Goal: Communication & Community: Answer question/provide support

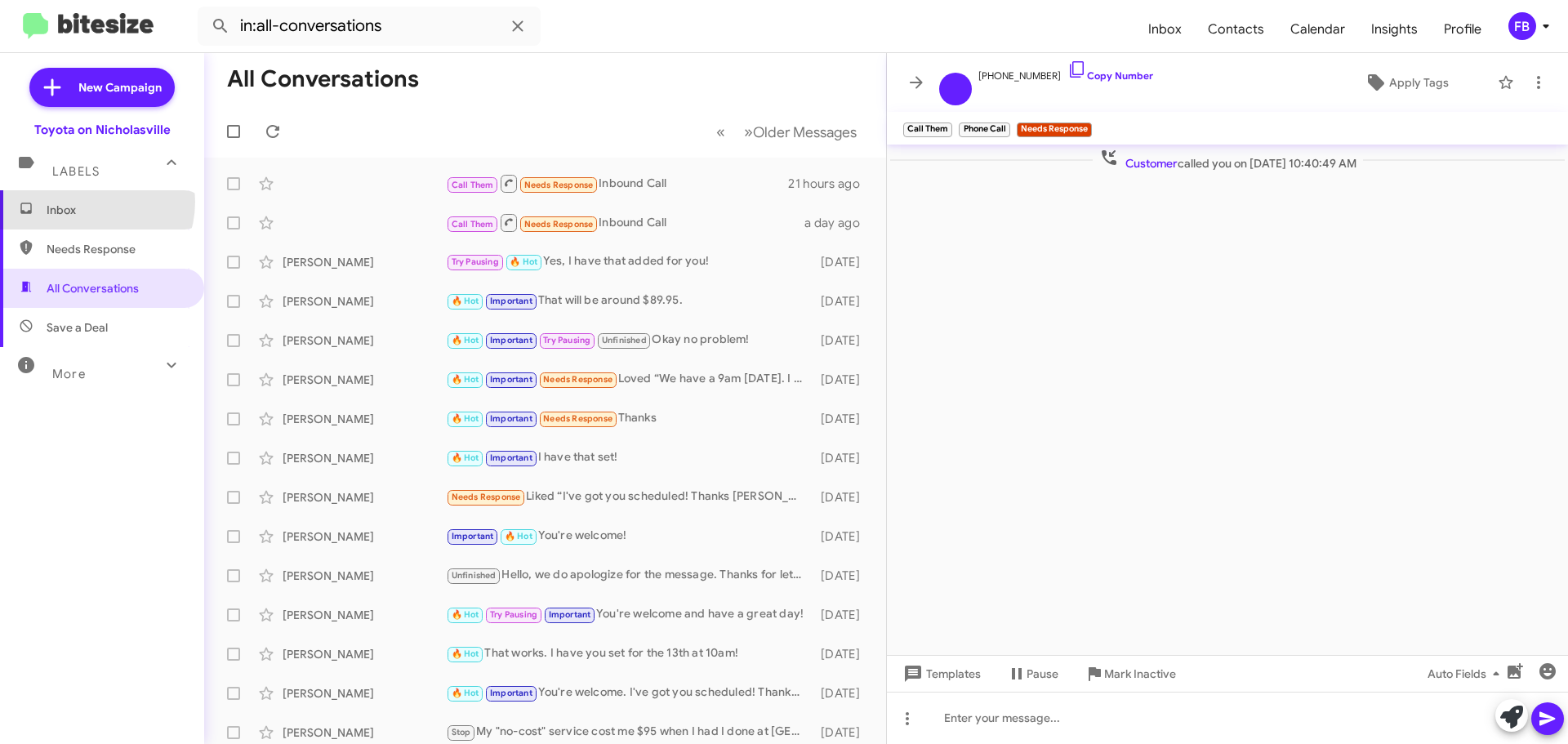
click at [86, 202] on span "Inbox" at bounding box center [116, 210] width 139 height 16
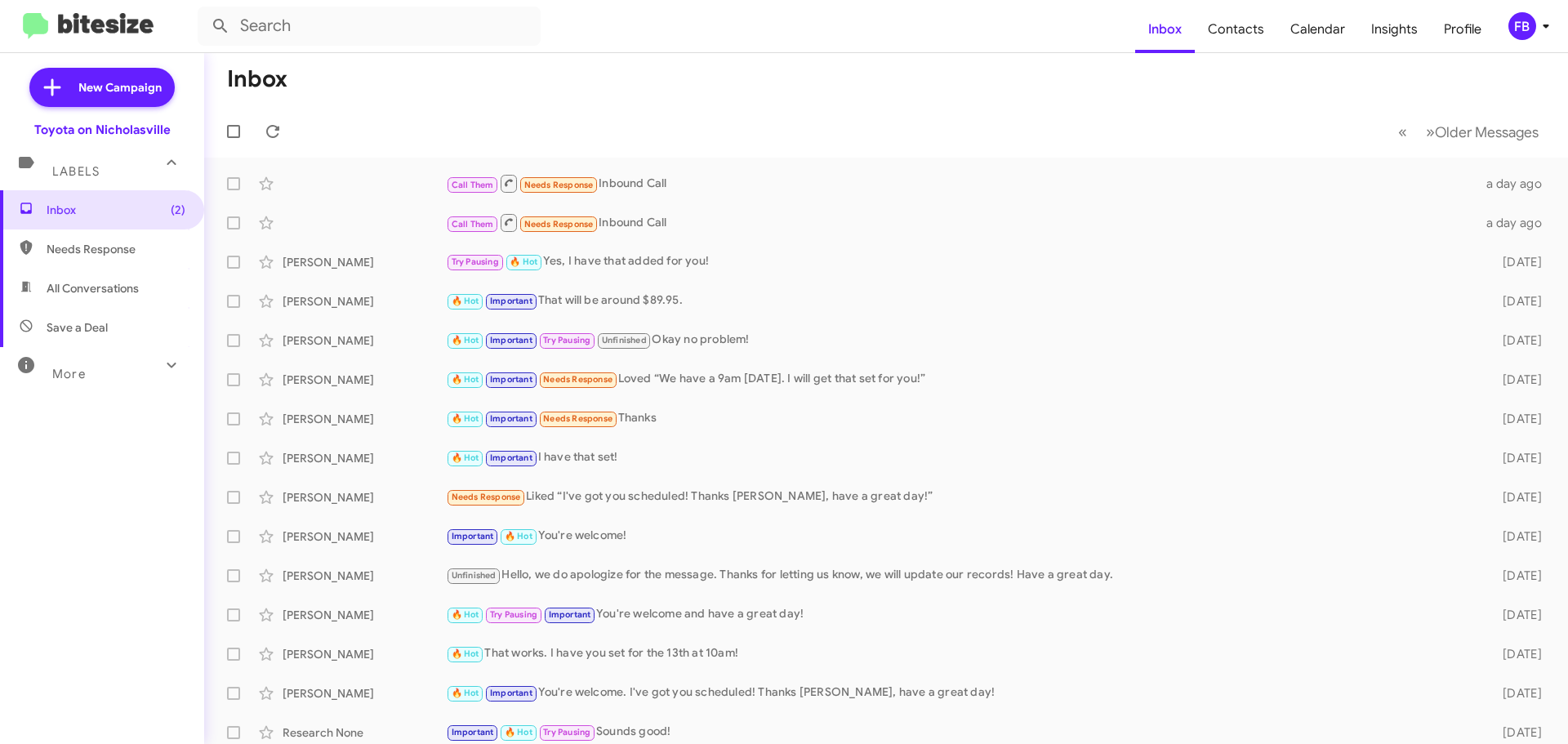
click at [86, 312] on span "Save a Deal" at bounding box center [102, 327] width 204 height 39
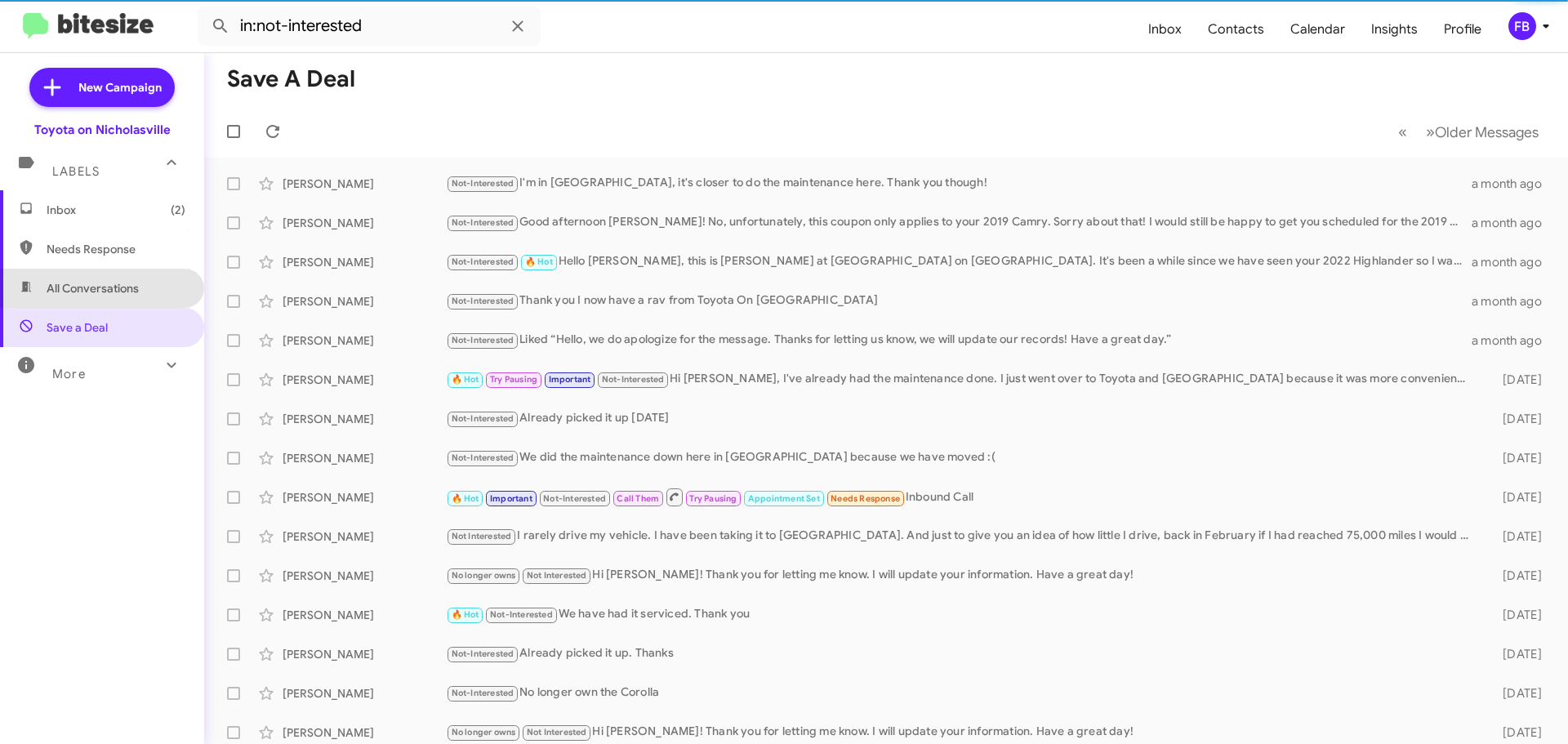
click at [124, 277] on span "All Conversations" at bounding box center [102, 288] width 204 height 39
type input "in:all-conversations"
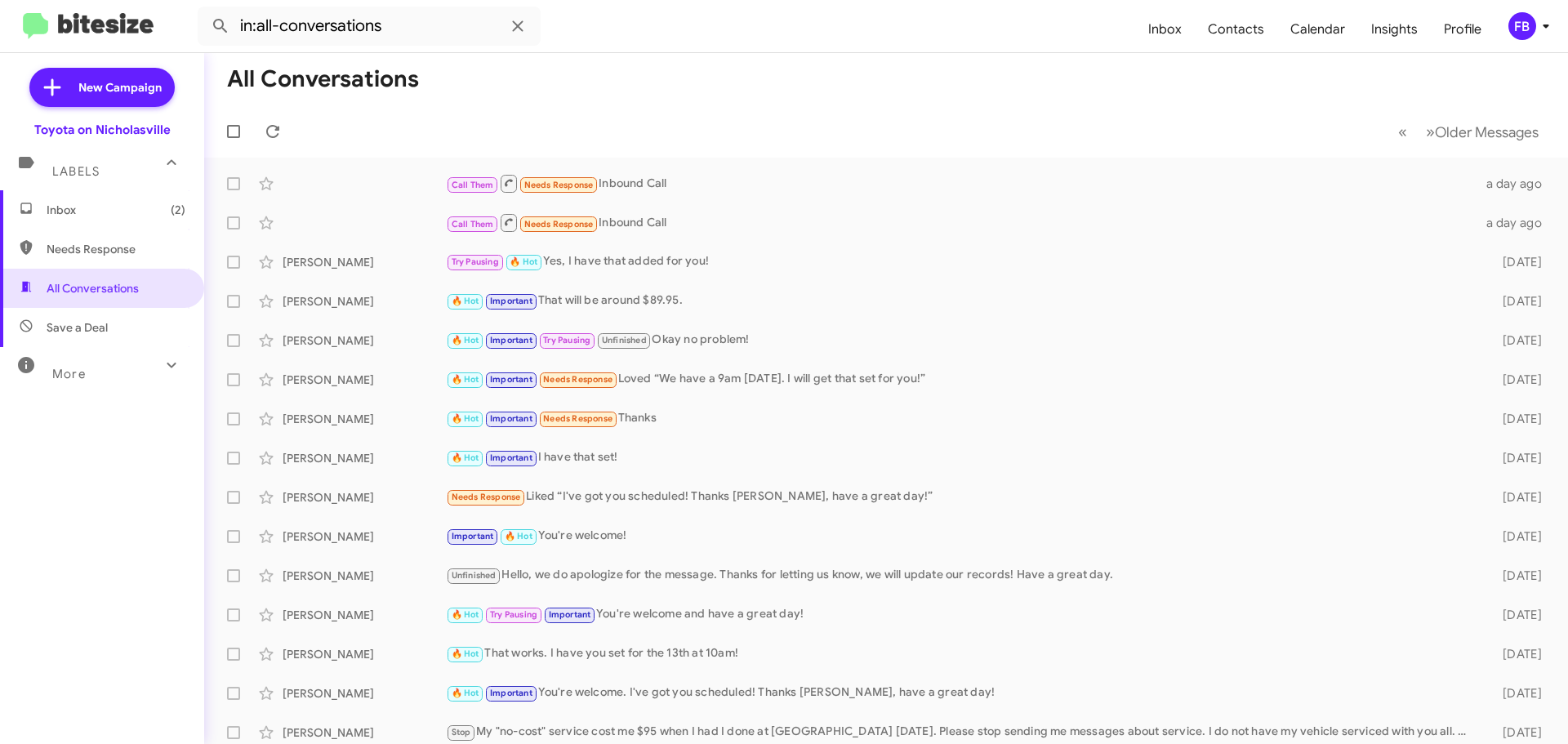
click at [108, 207] on span "Inbox (2)" at bounding box center [116, 210] width 139 height 16
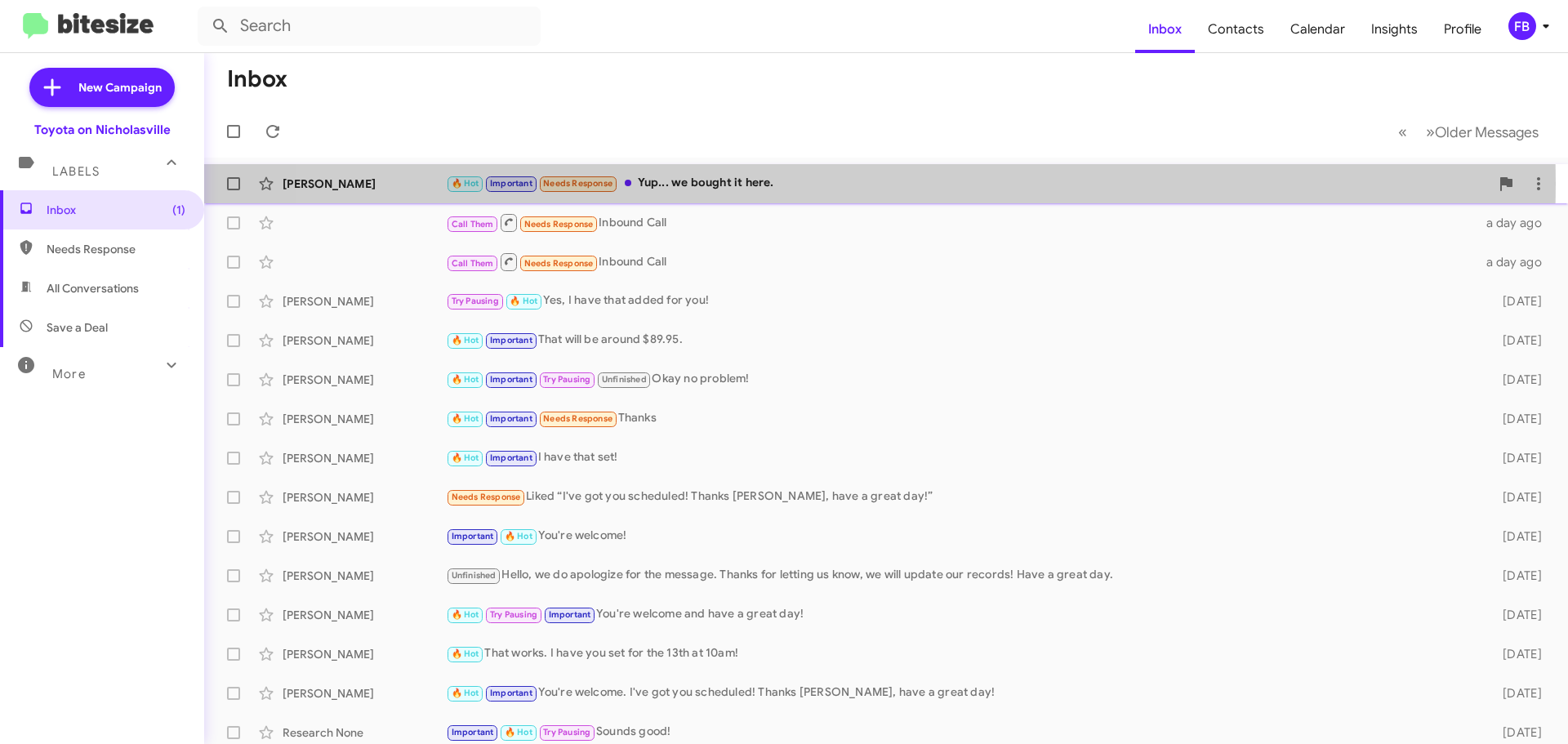
click at [822, 184] on div "🔥 Hot Important Needs Response Yup... we bought it here." at bounding box center [968, 183] width 1044 height 19
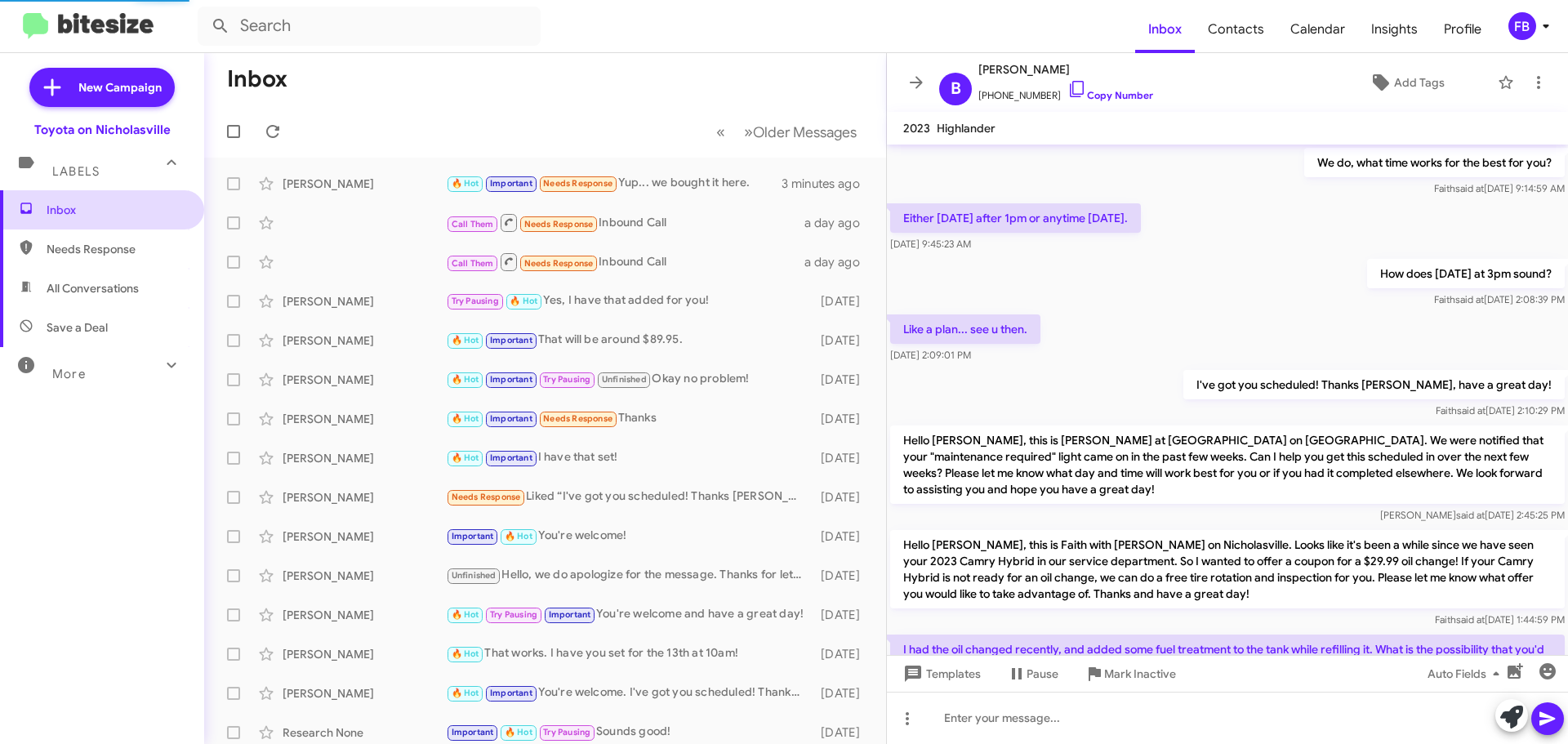
scroll to position [829, 0]
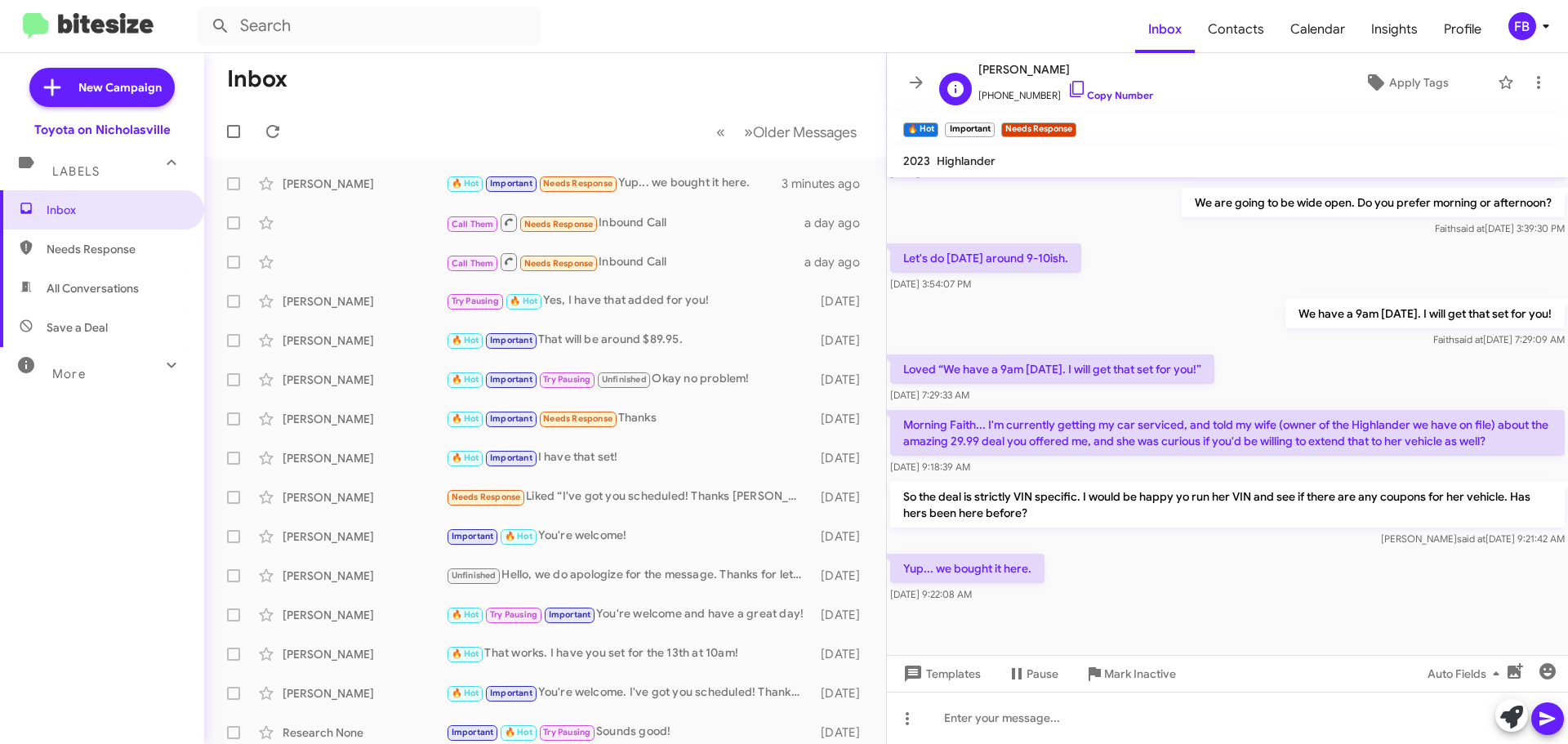
click at [1024, 94] on span "[PHONE_NUMBER] Copy Number" at bounding box center [1066, 91] width 175 height 25
copy span "18598064427"
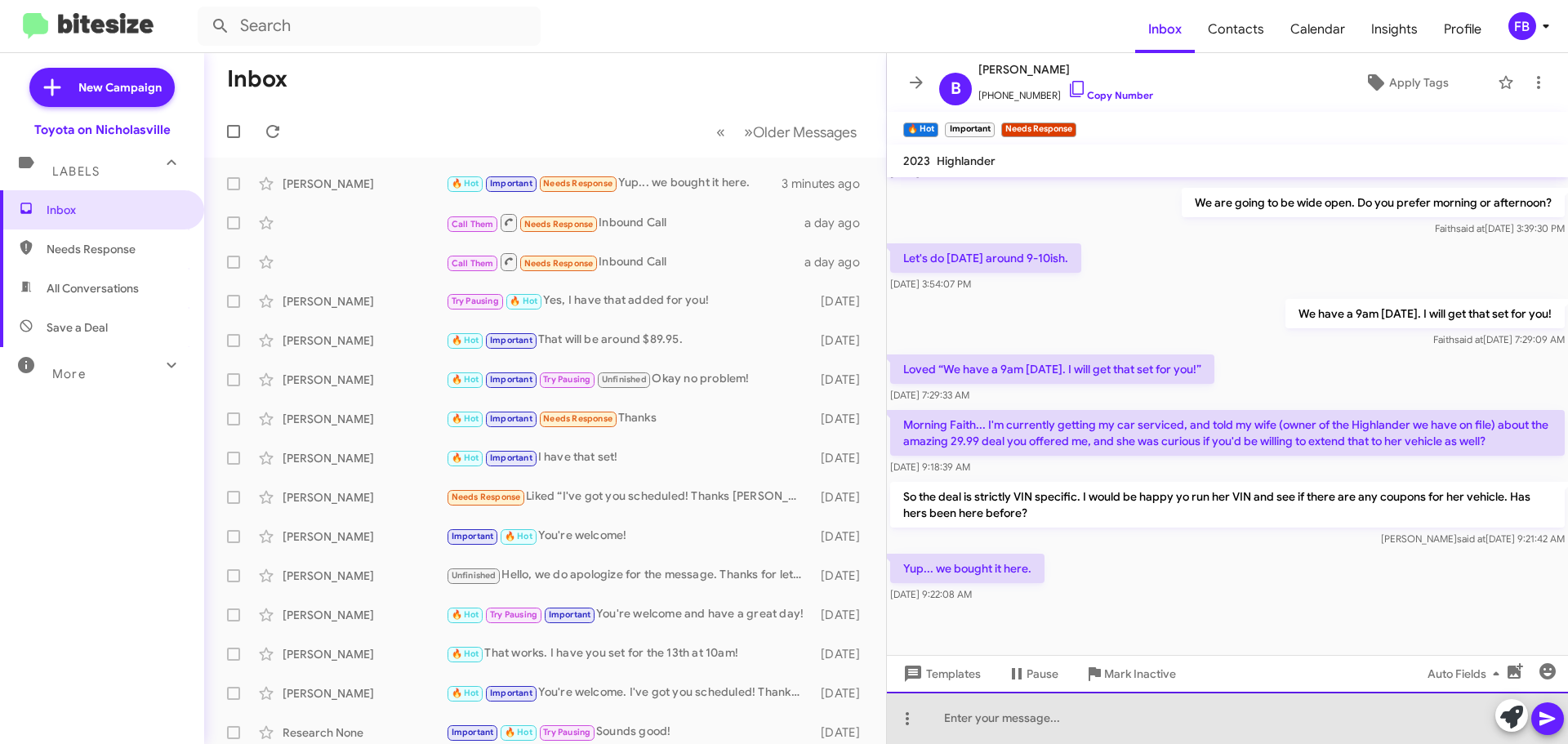
click at [1014, 719] on div at bounding box center [1227, 719] width 681 height 53
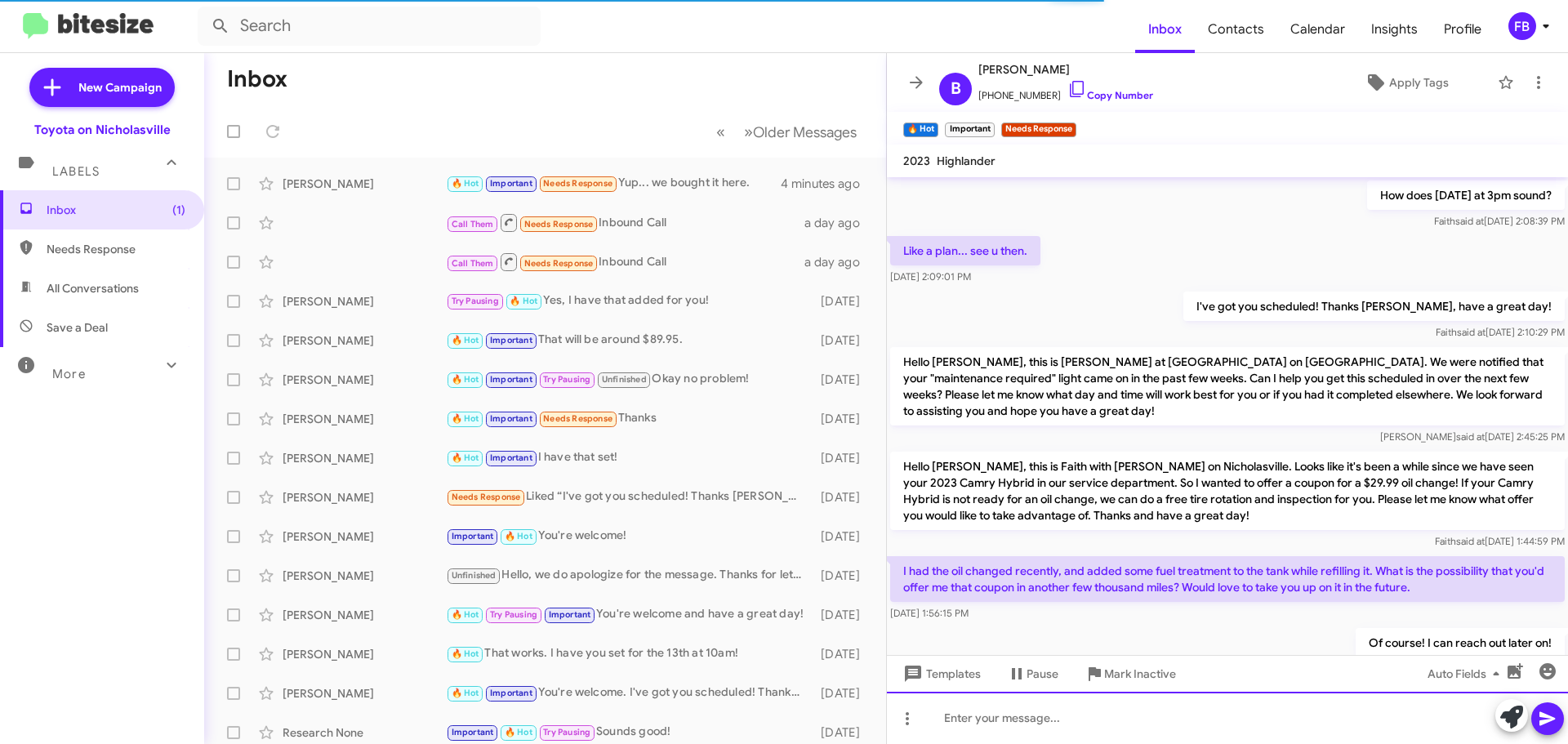
scroll to position [862, 0]
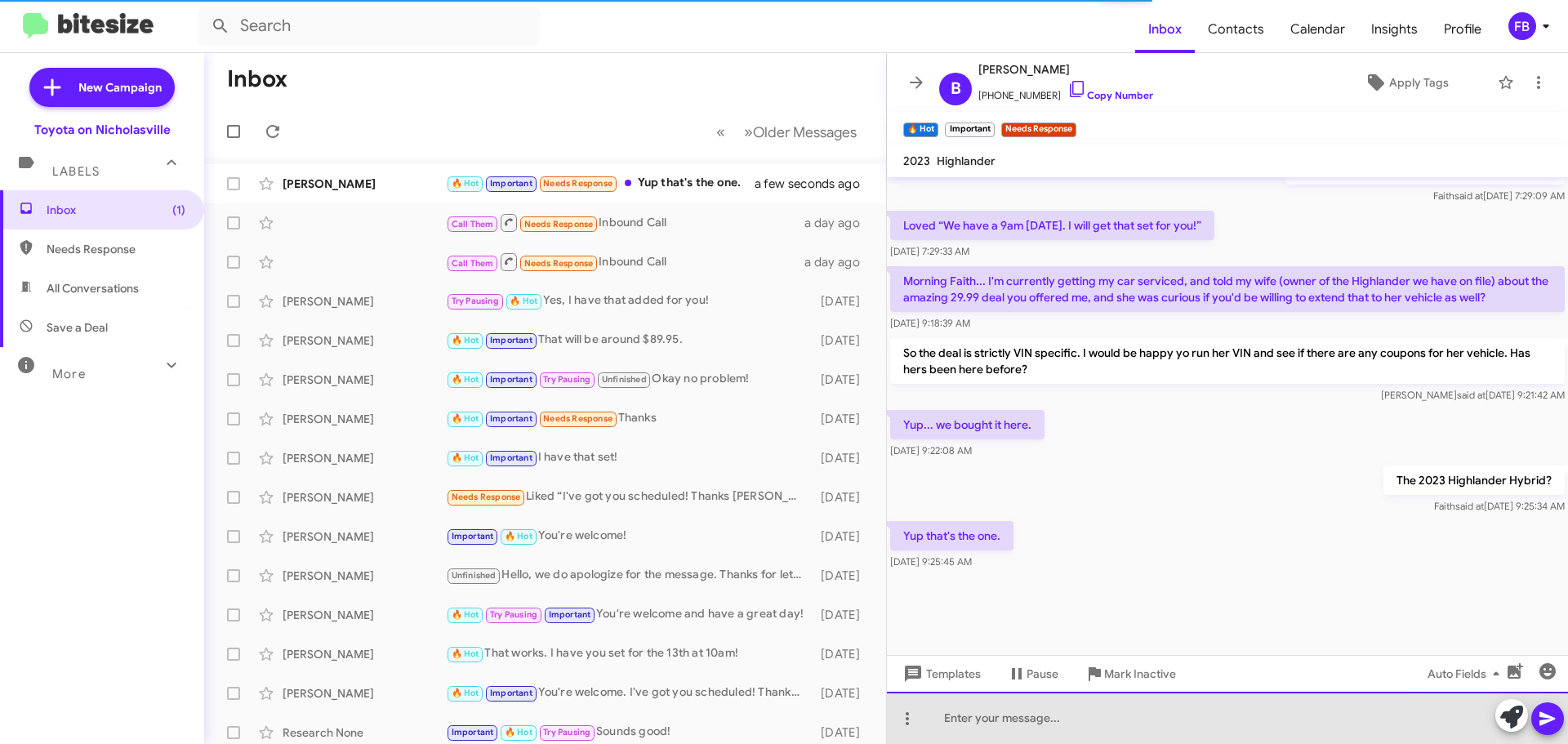
drag, startPoint x: 971, startPoint y: 722, endPoint x: 941, endPoint y: 697, distance: 39.1
click at [967, 719] on div at bounding box center [1227, 719] width 681 height 53
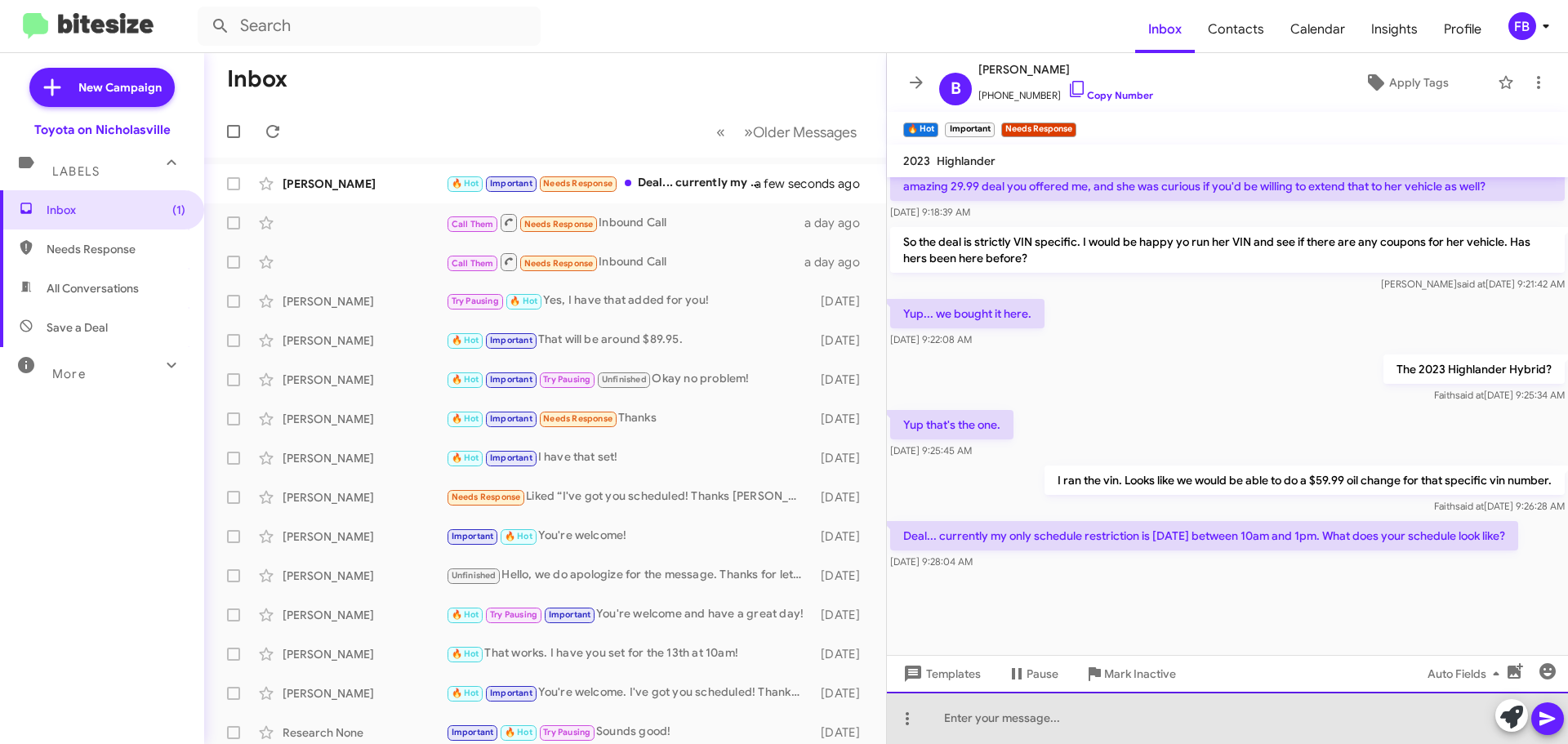
click at [1002, 714] on div at bounding box center [1227, 719] width 681 height 53
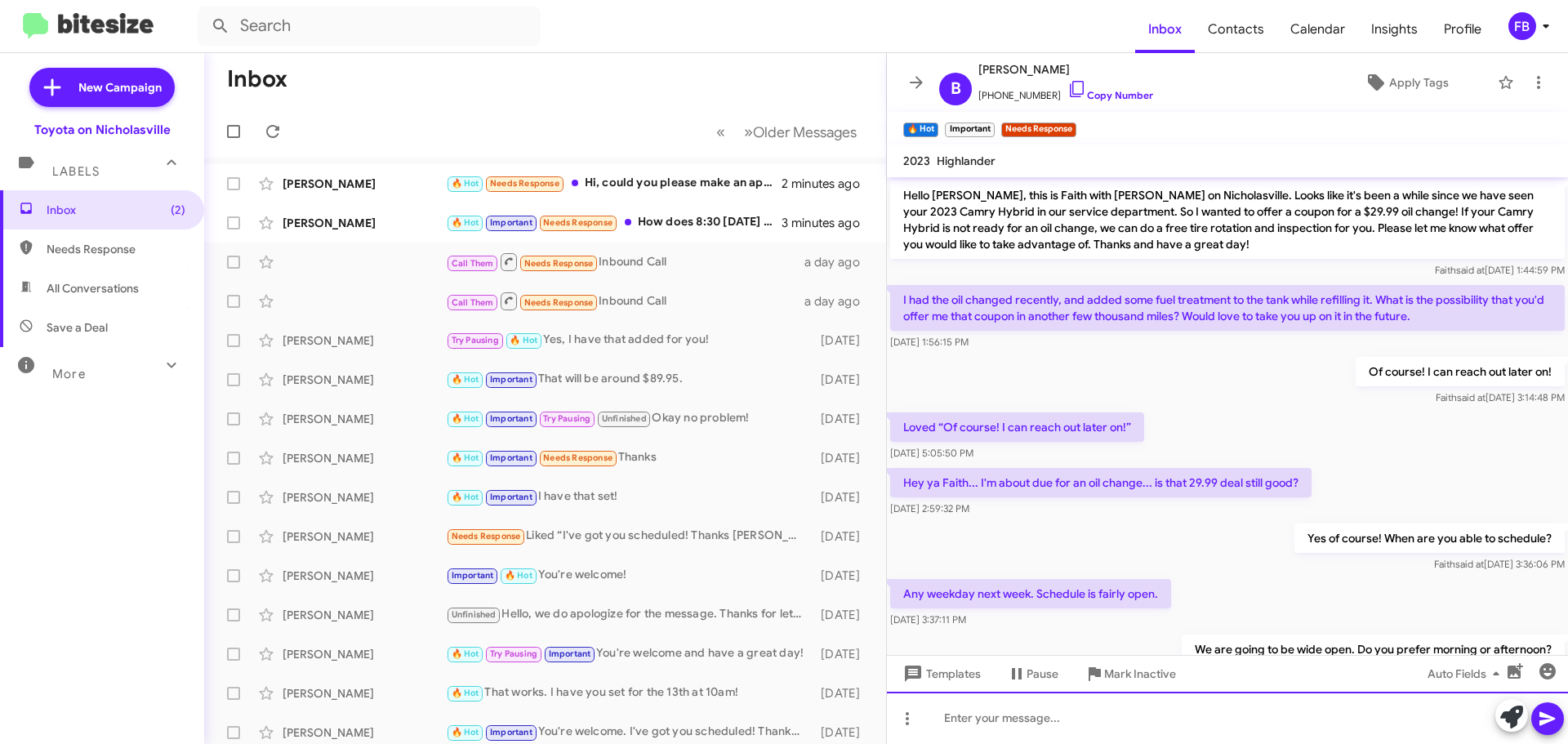
scroll to position [813, 0]
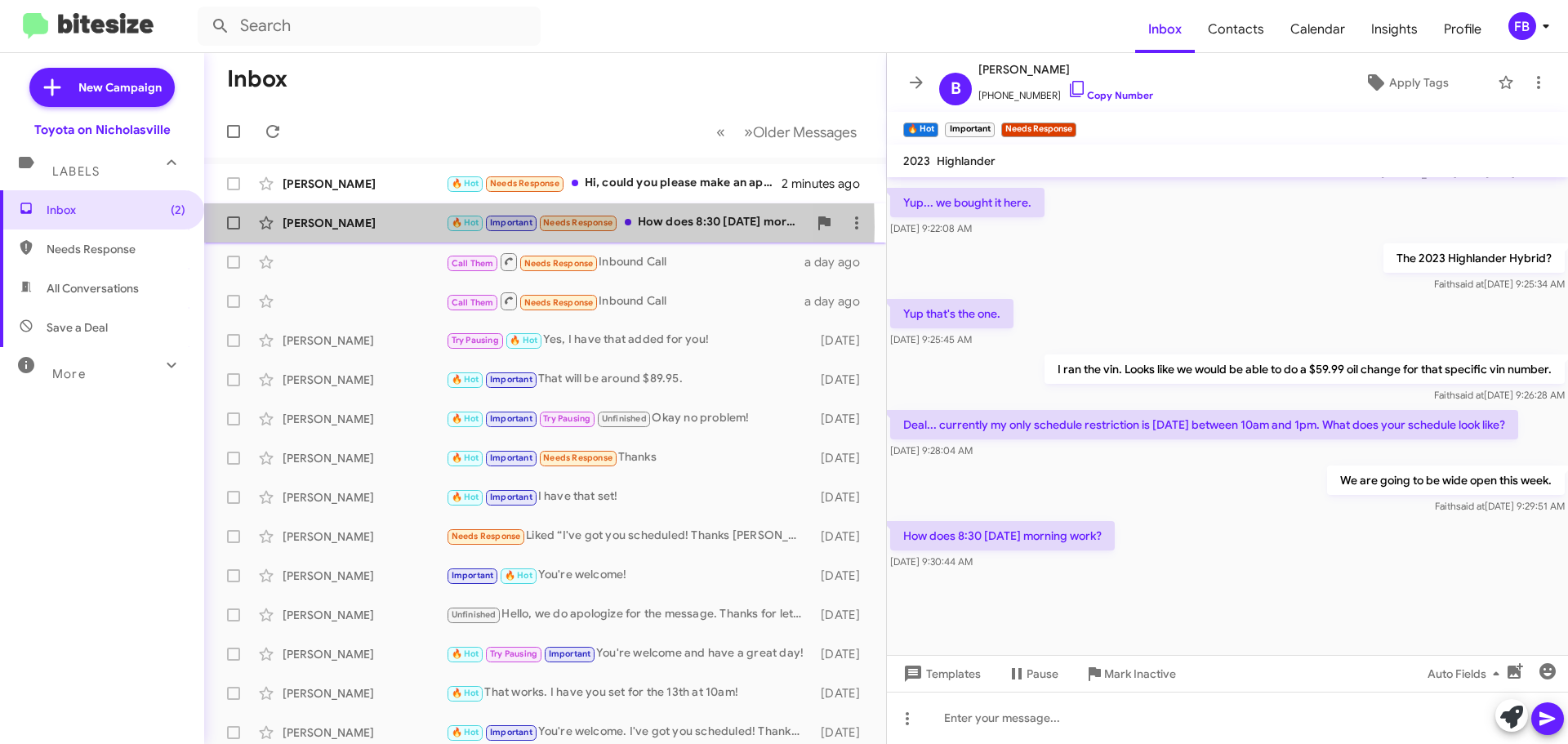
click at [325, 227] on div "[PERSON_NAME]" at bounding box center [364, 222] width 164 height 16
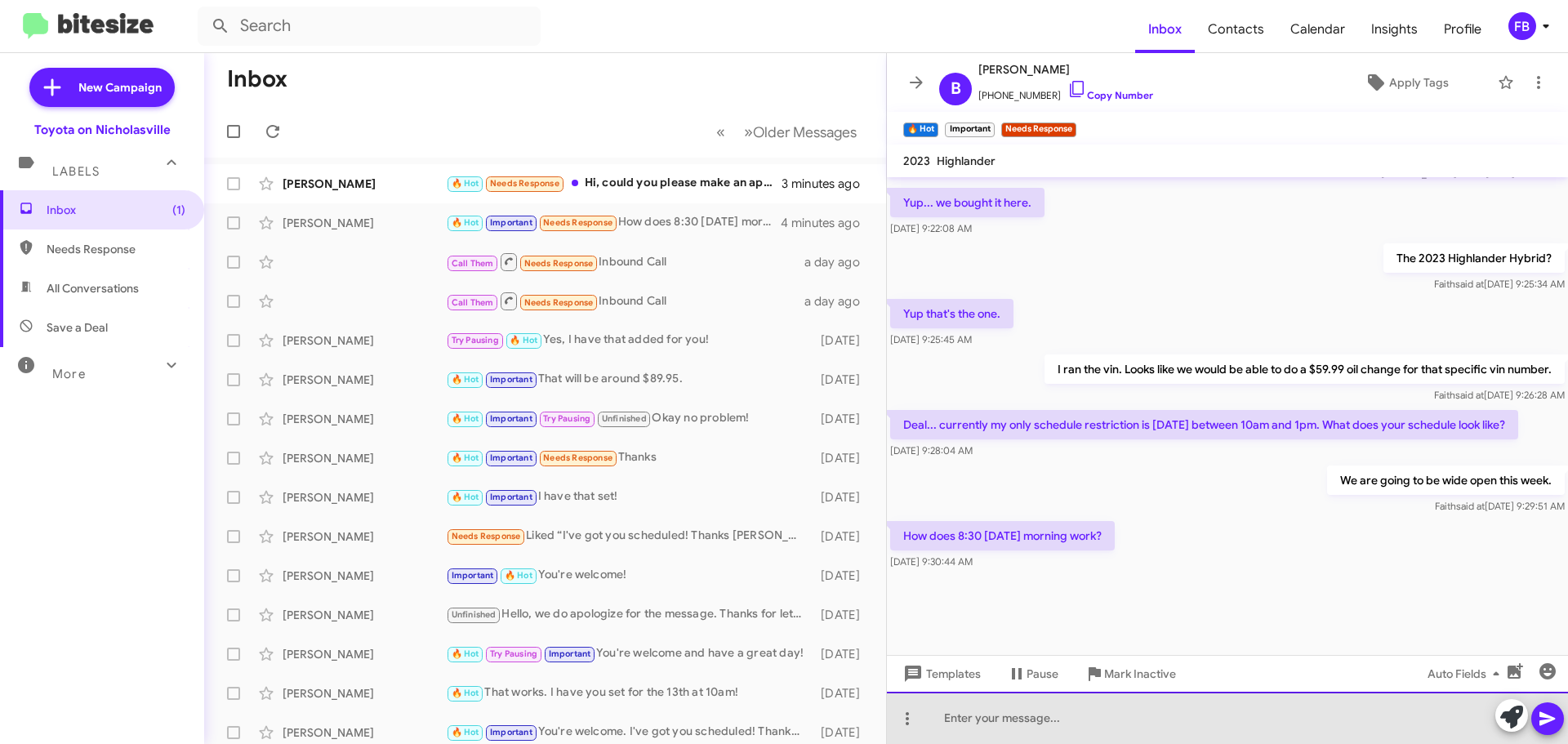
drag, startPoint x: 961, startPoint y: 713, endPoint x: 942, endPoint y: 709, distance: 19.4
click at [959, 713] on div at bounding box center [1227, 719] width 681 height 53
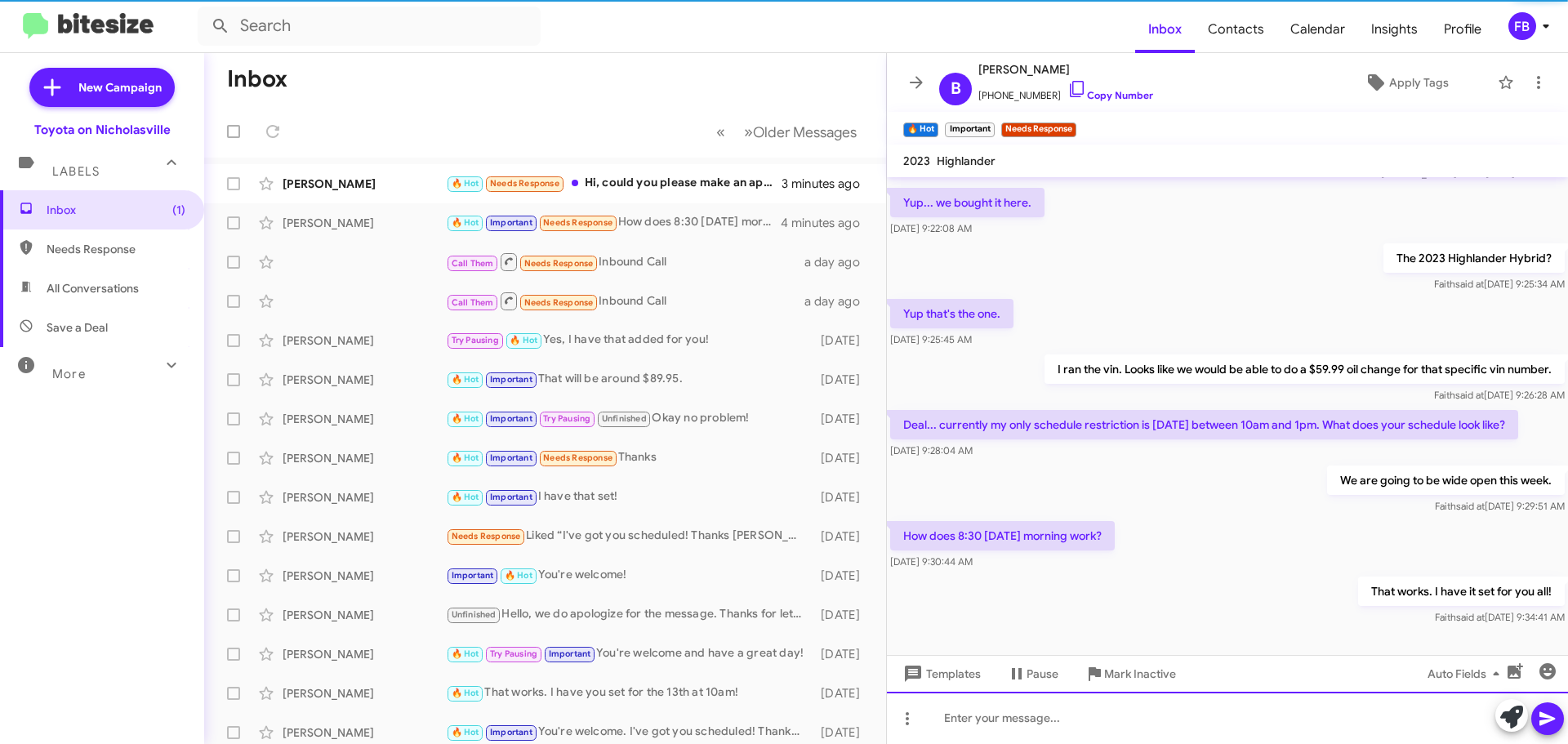
scroll to position [0, 0]
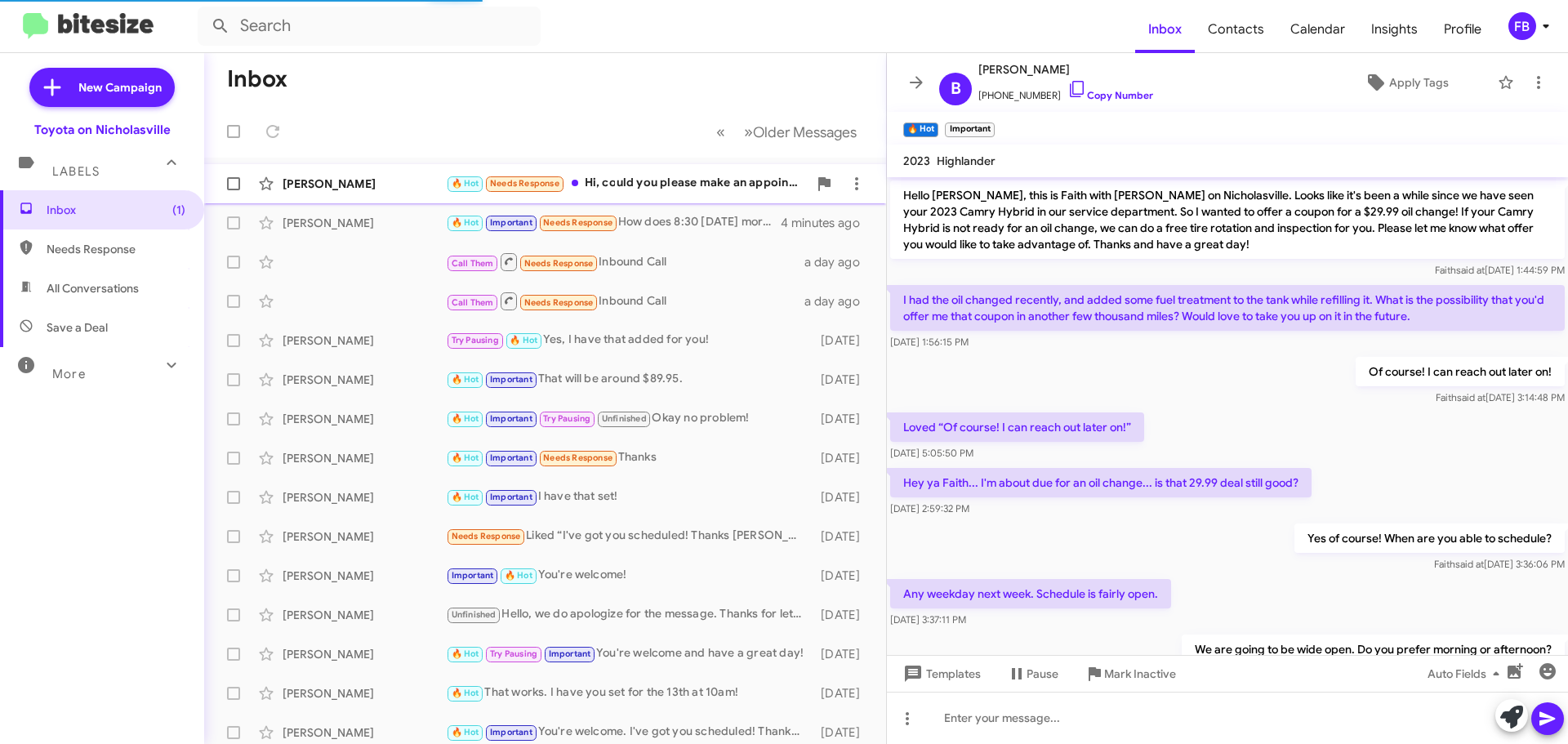
click at [653, 182] on div "🔥 Hot Needs Response Hi, could you please make an appointment for me as soon as…" at bounding box center [627, 183] width 362 height 19
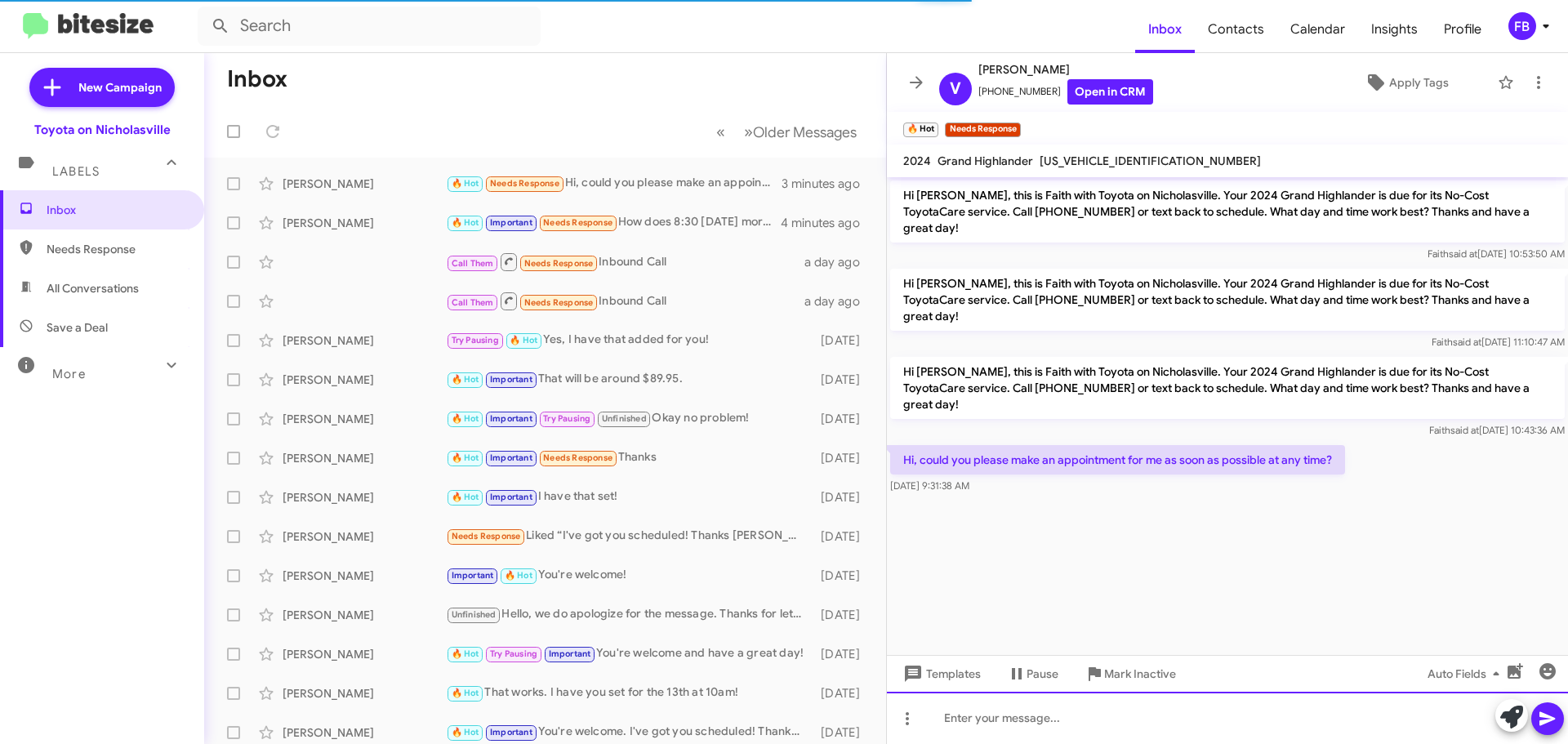
click at [945, 719] on div at bounding box center [1227, 719] width 681 height 53
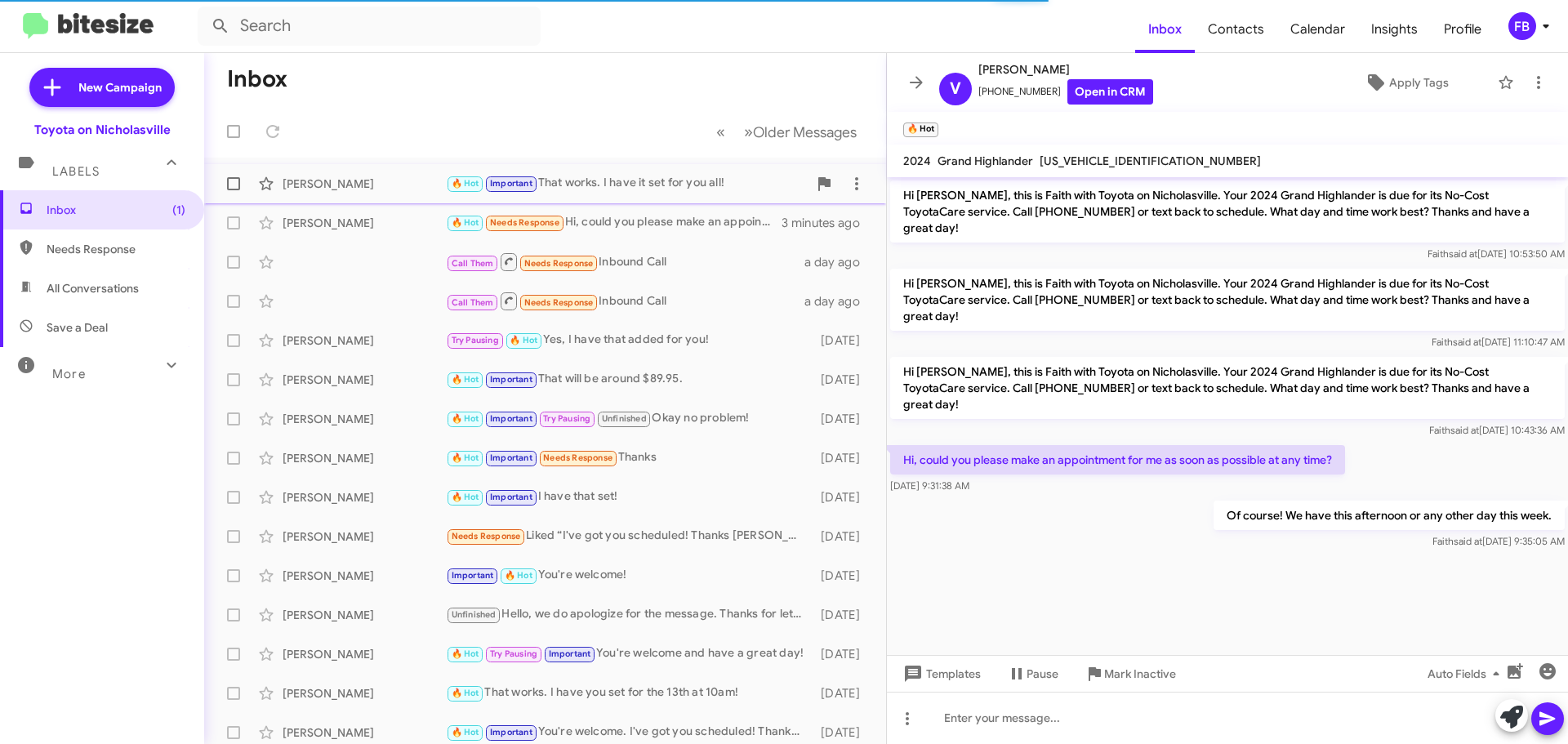
click at [379, 192] on div "[PERSON_NAME] 🔥 Hot Important That works. I have it set for you all! a few seco…" at bounding box center [544, 183] width 656 height 33
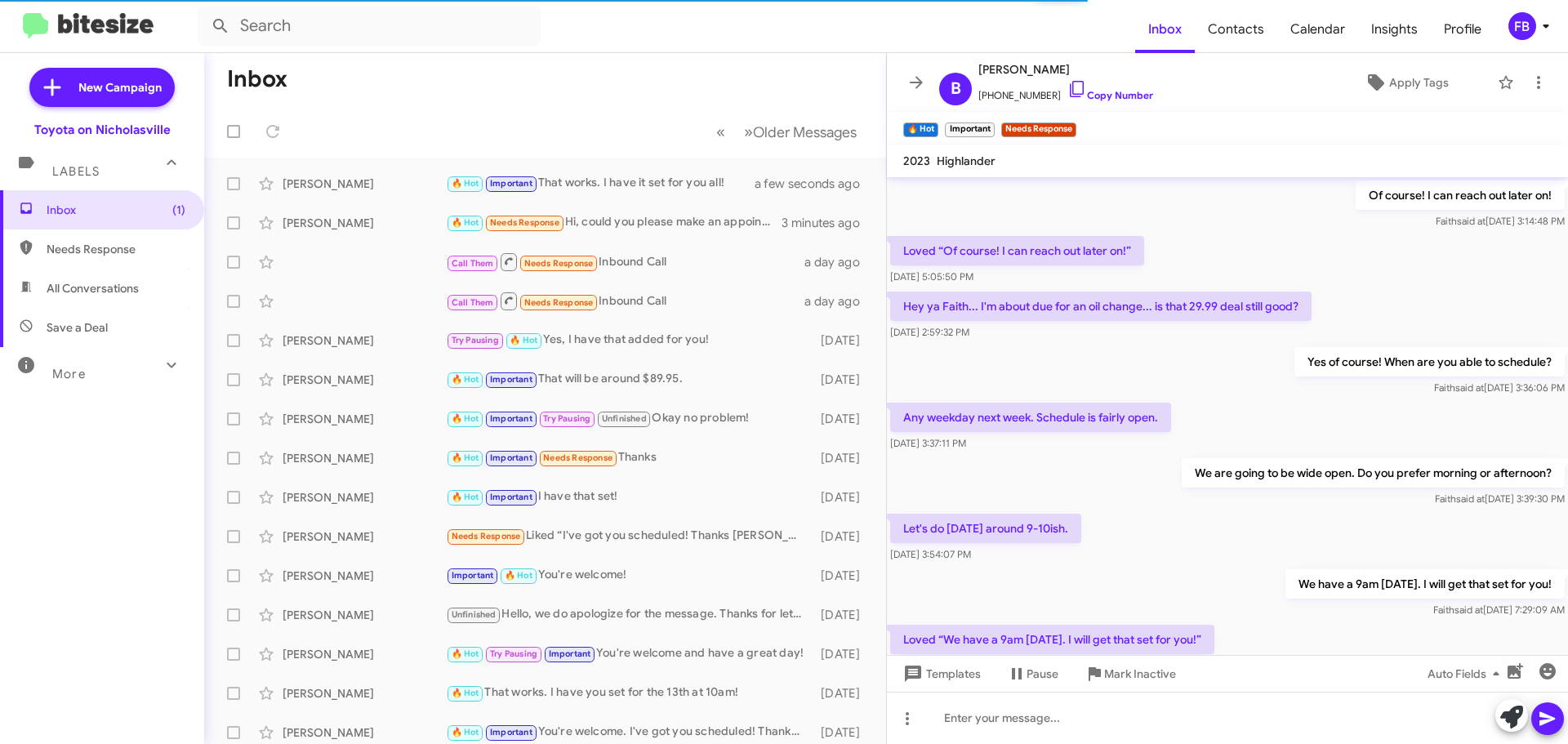
scroll to position [747, 0]
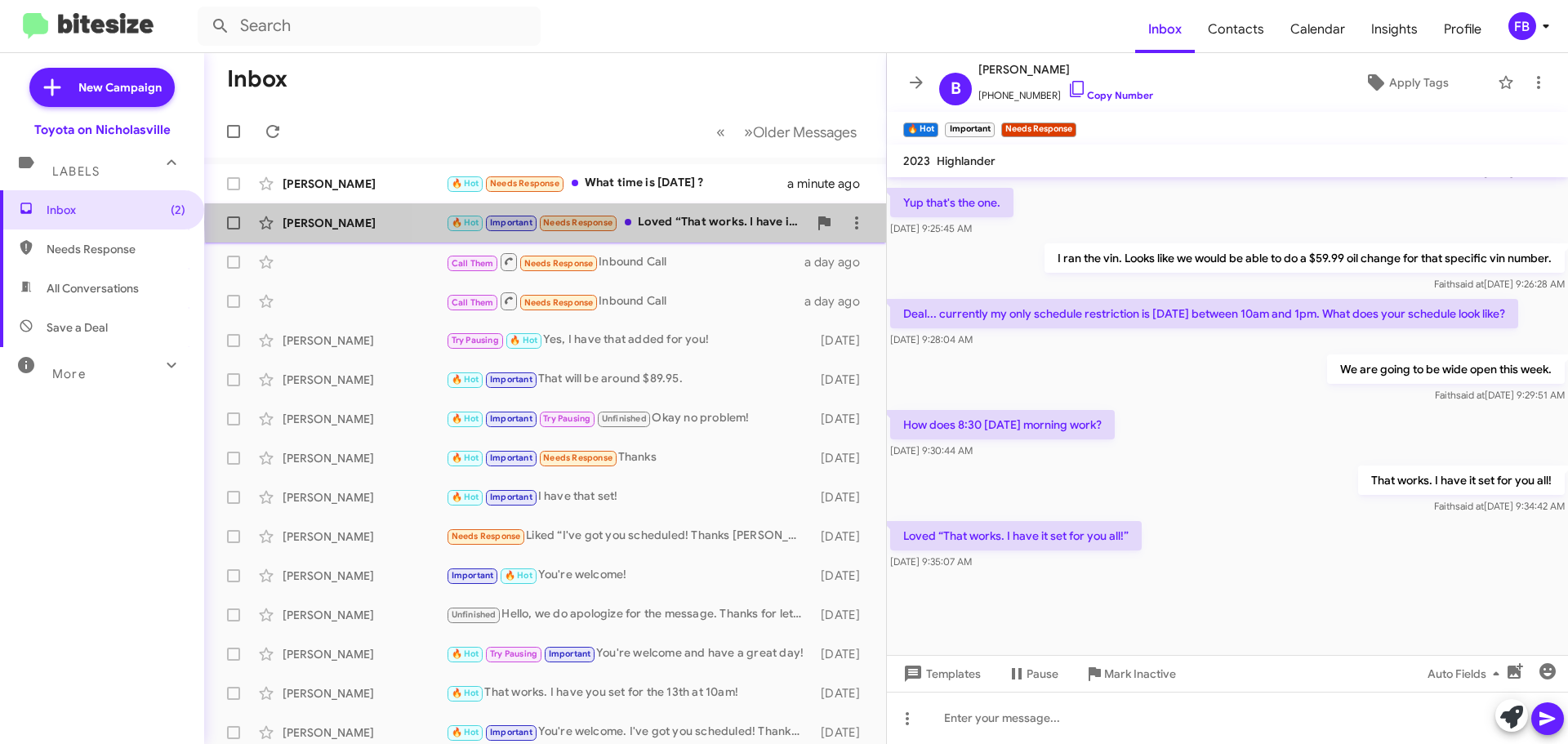
click at [702, 222] on div "🔥 Hot Important Needs Response Loved “That works. I have it set for you all!”" at bounding box center [627, 222] width 362 height 19
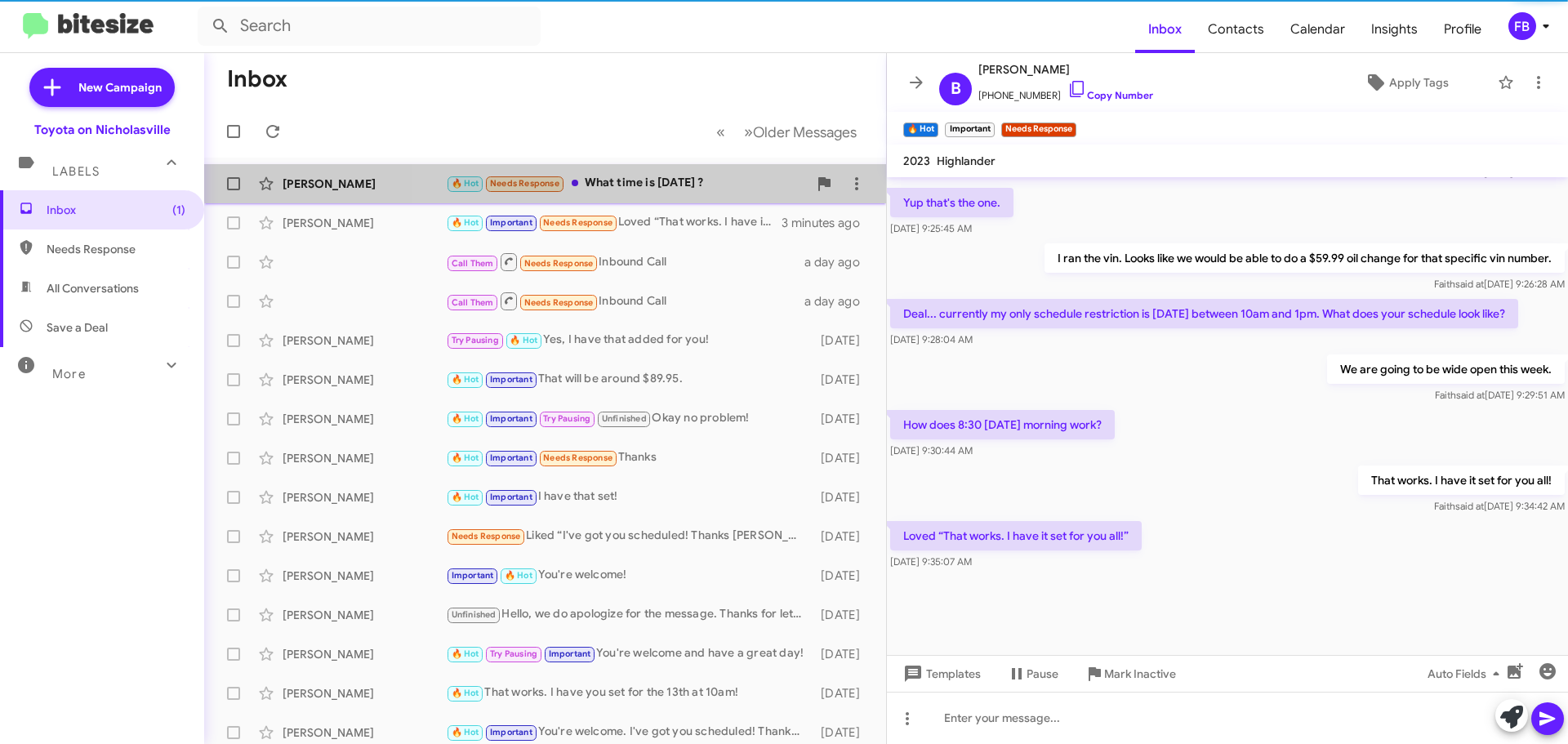
click at [675, 175] on div "🔥 Hot Needs Response What time is [DATE] ?" at bounding box center [627, 183] width 362 height 19
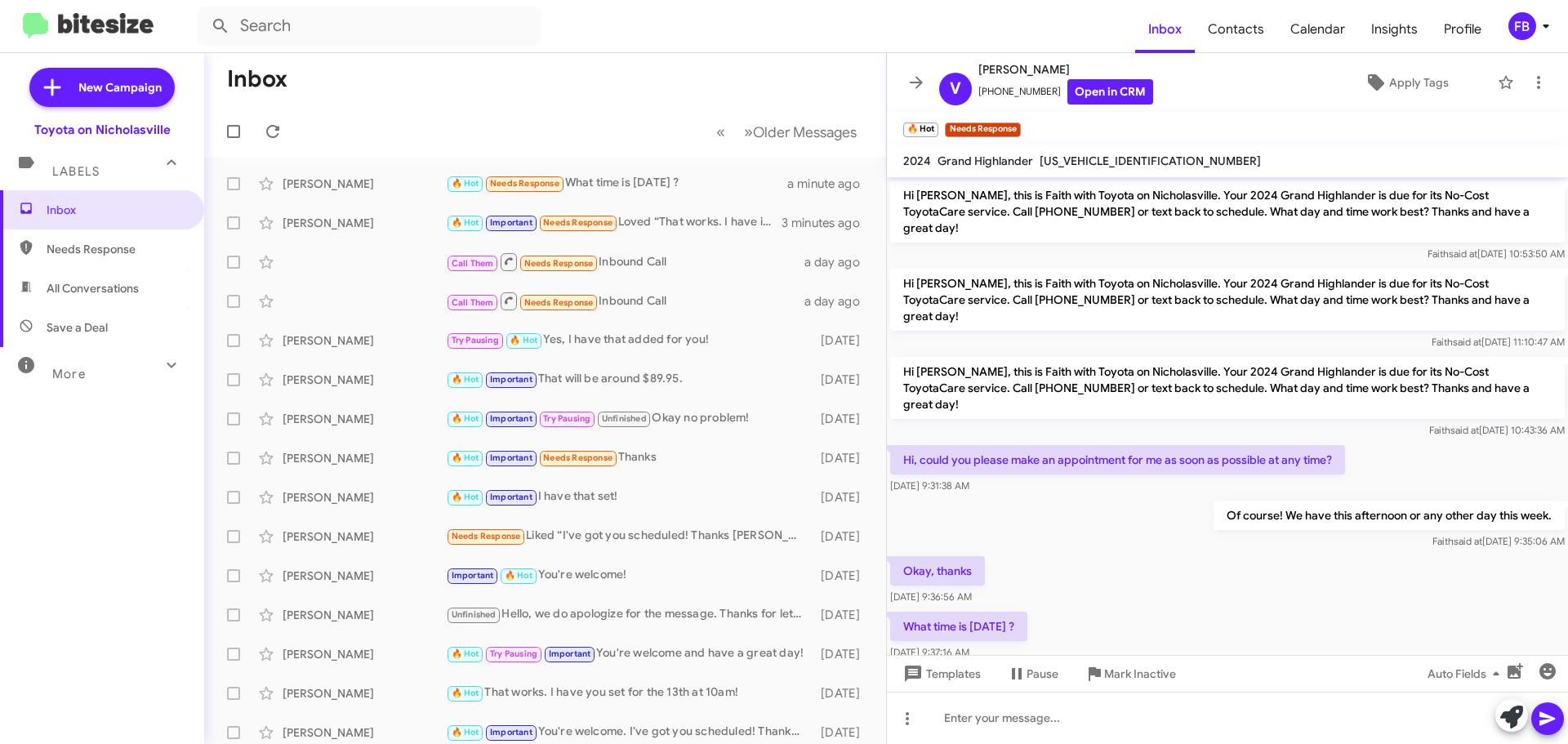
click at [1070, 157] on span "[US_VEHICLE_IDENTIFICATION_NUMBER]" at bounding box center [1150, 160] width 221 height 14
copy span "[US_VEHICLE_IDENTIFICATION_NUMBER]"
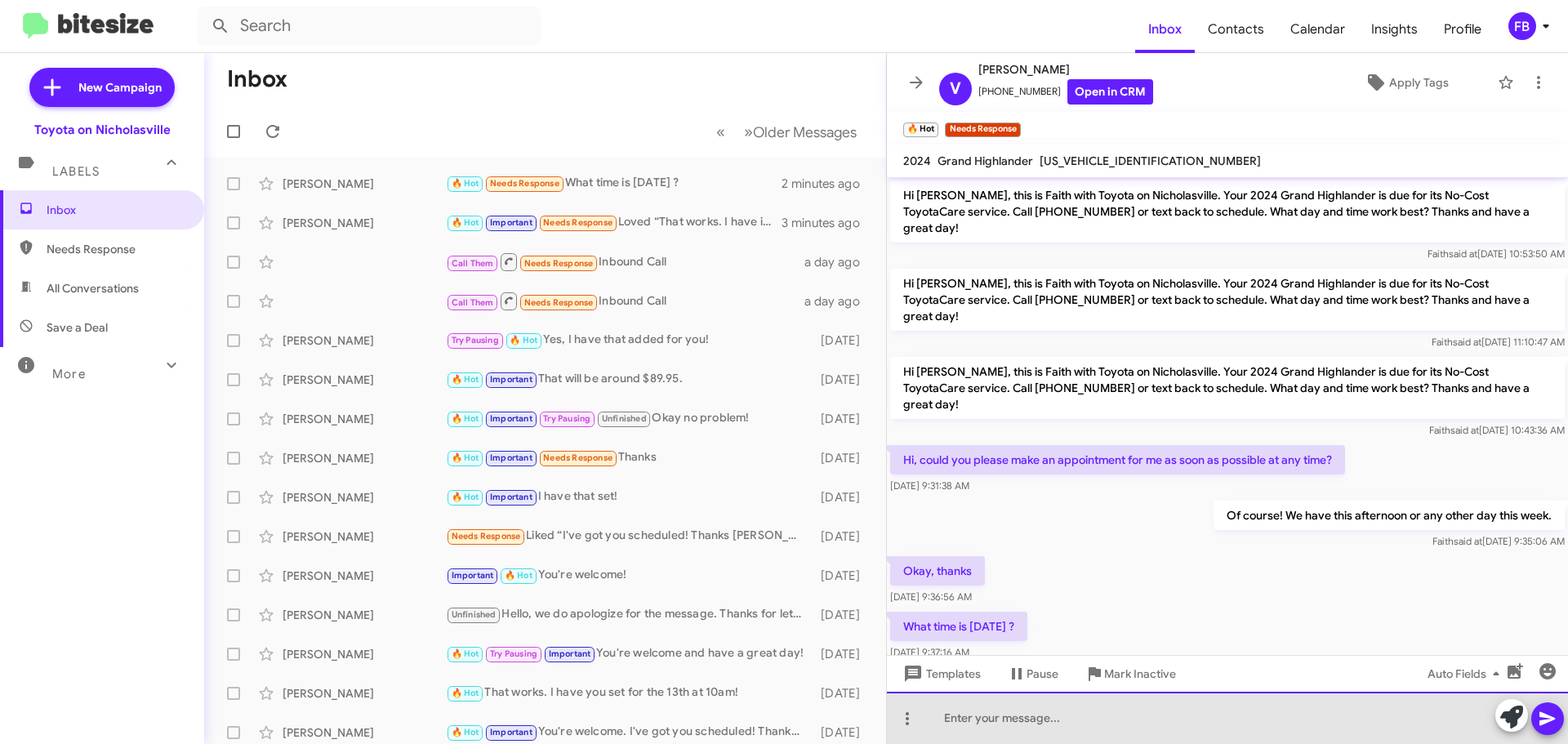
drag, startPoint x: 976, startPoint y: 719, endPoint x: 957, endPoint y: 696, distance: 29.8
click at [974, 716] on div at bounding box center [1227, 719] width 681 height 53
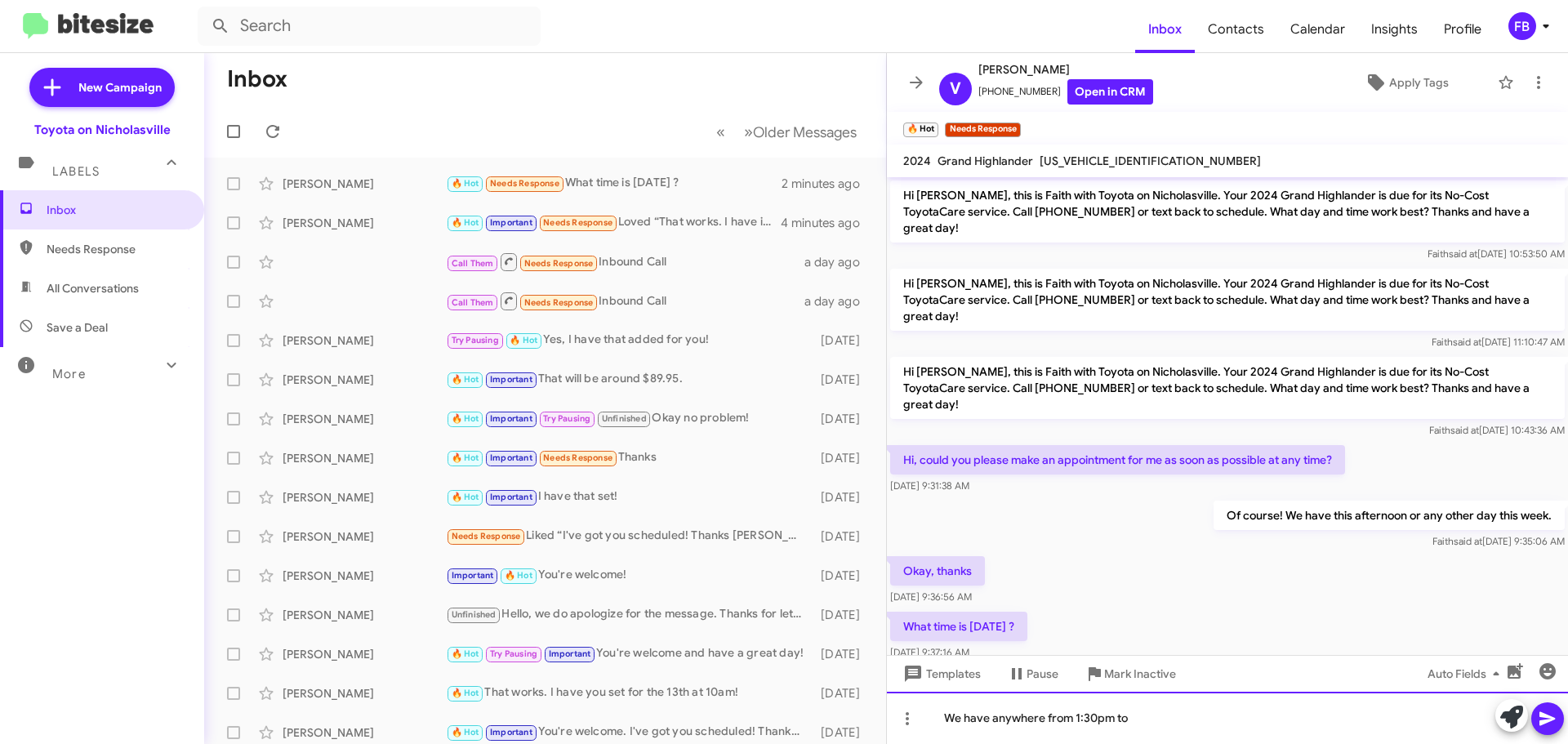
click at [1153, 721] on div "We have anywhere from 1:30pm to" at bounding box center [1227, 719] width 681 height 53
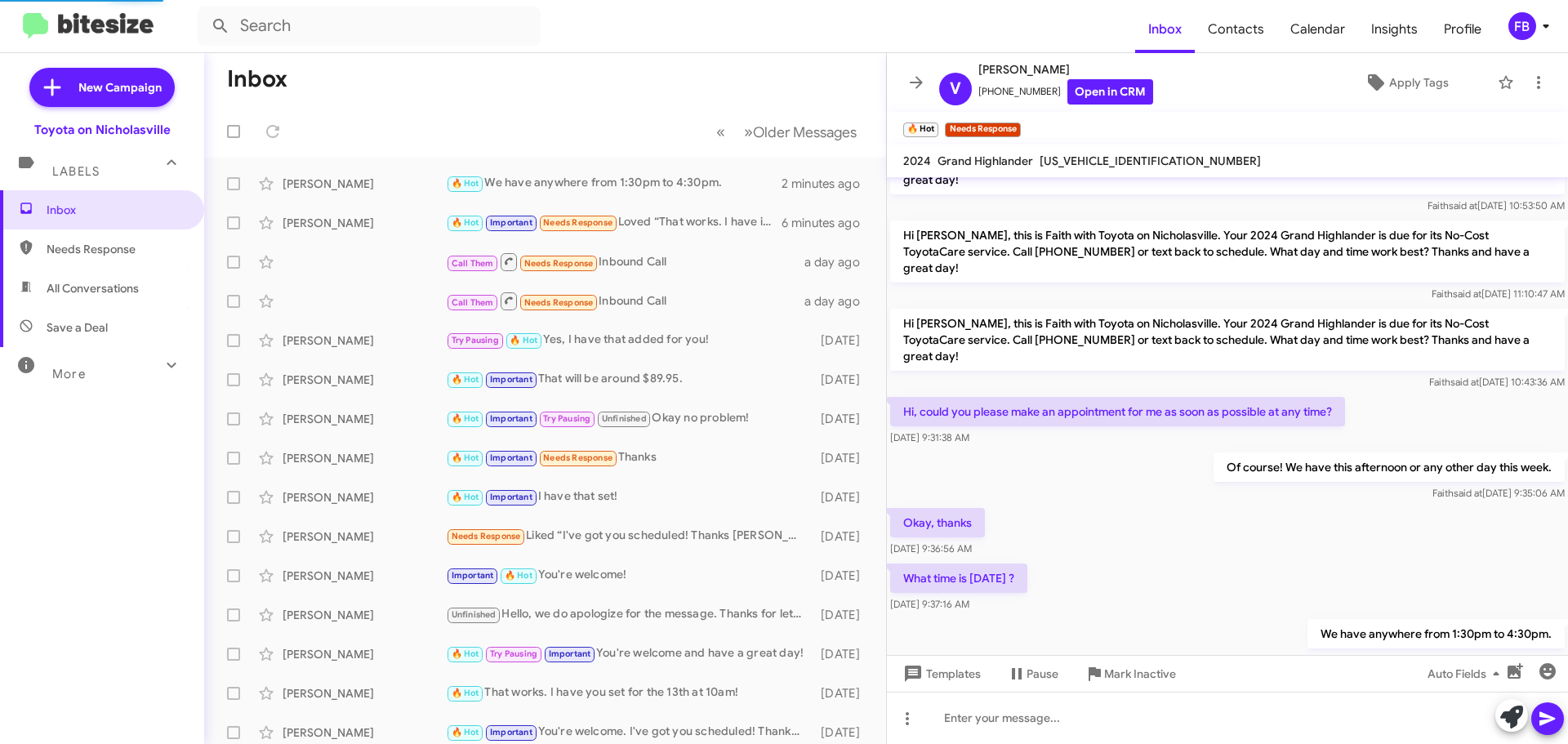
scroll to position [108, 0]
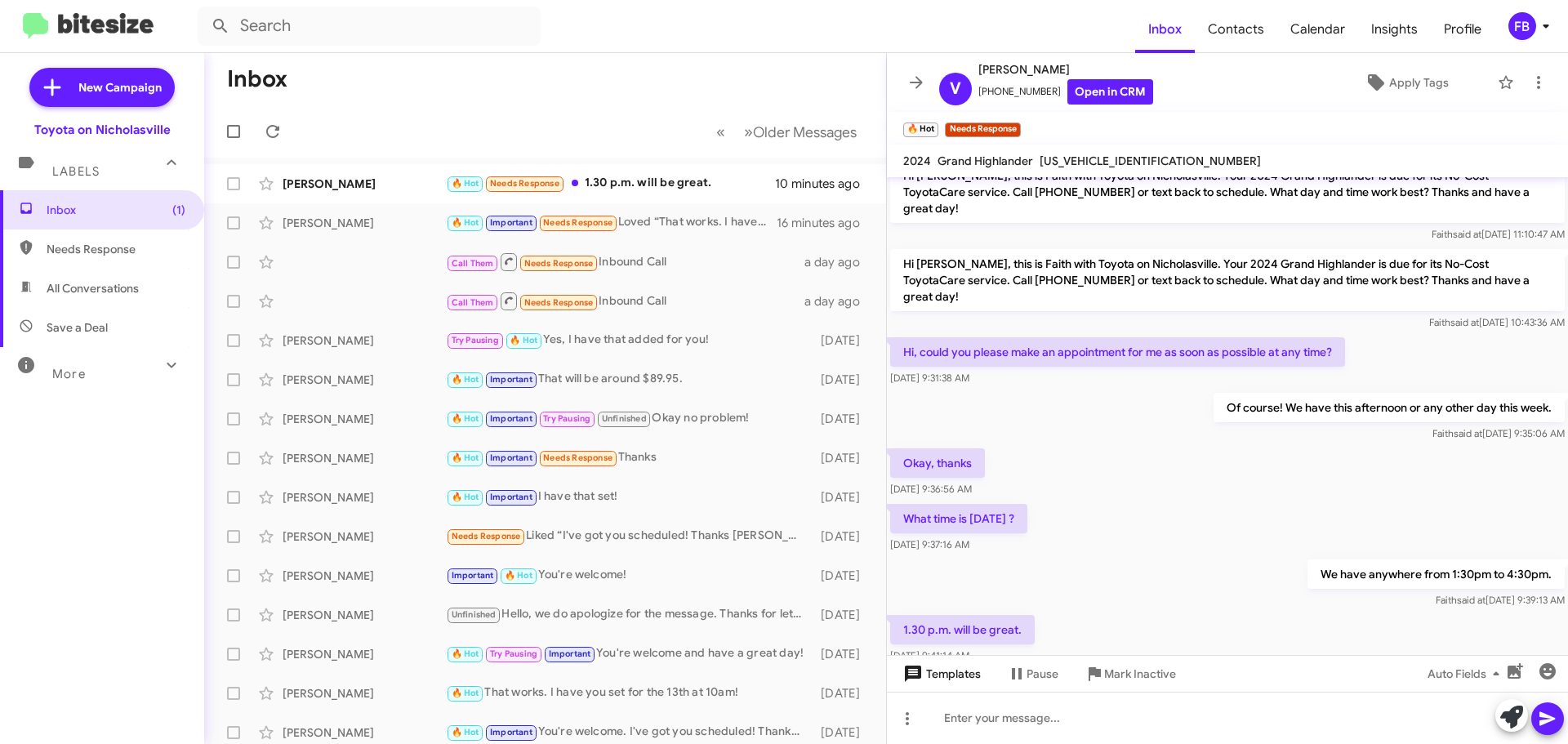
click at [937, 659] on span "Templates" at bounding box center [940, 674] width 81 height 30
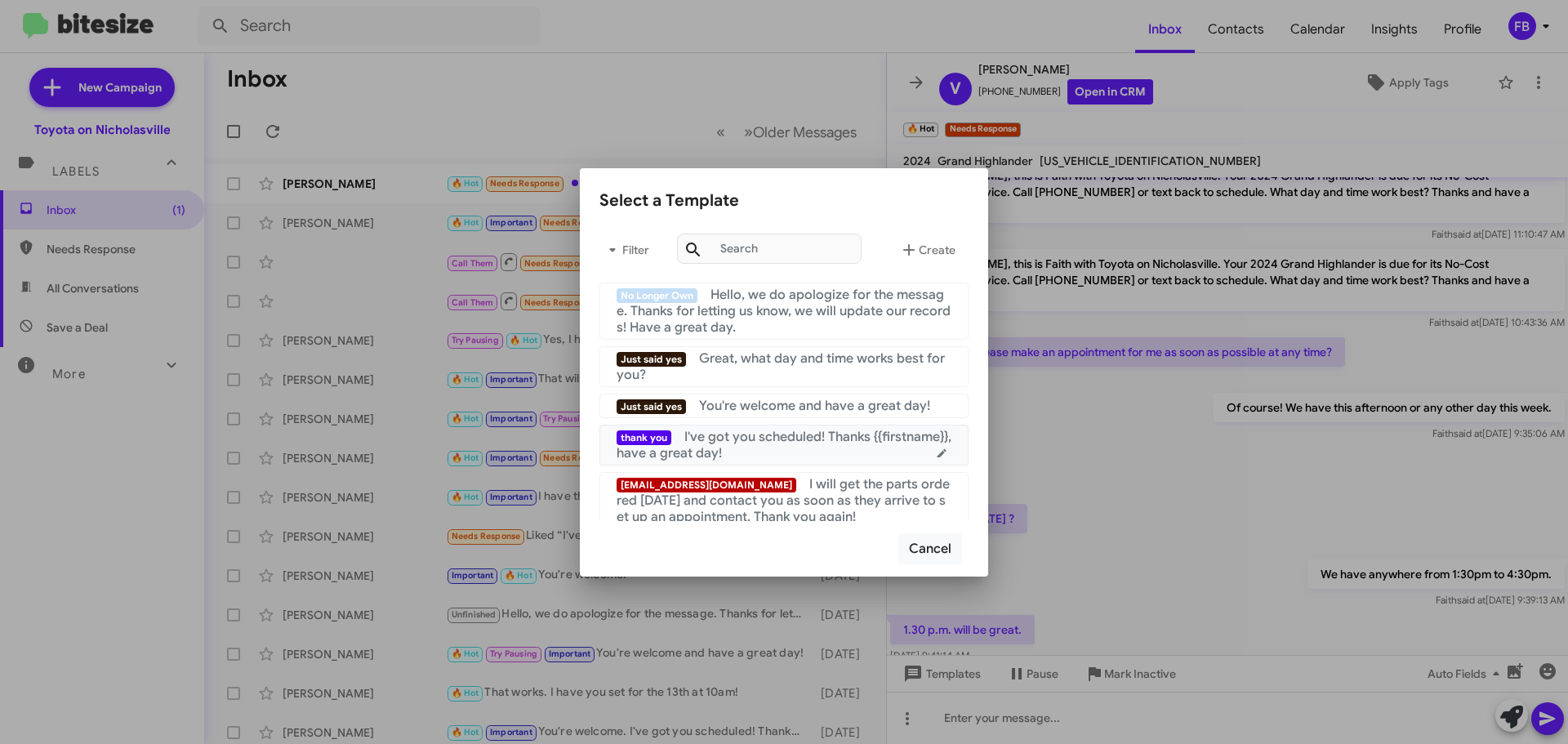
click at [782, 447] on div "thank you I've got you scheduled! Thanks {{firstname}}, have a great day!" at bounding box center [784, 445] width 335 height 33
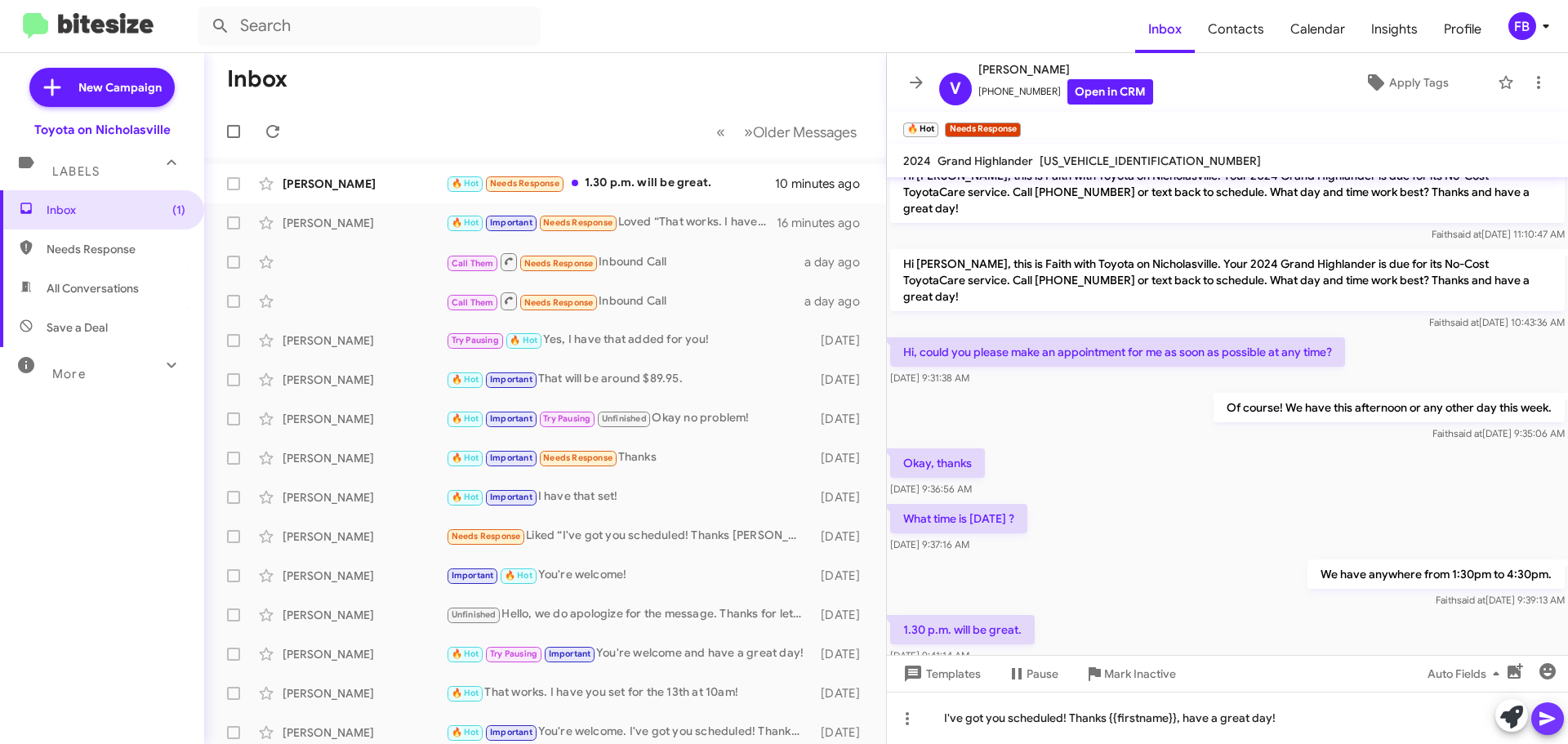
click at [1548, 715] on icon at bounding box center [1547, 719] width 20 height 20
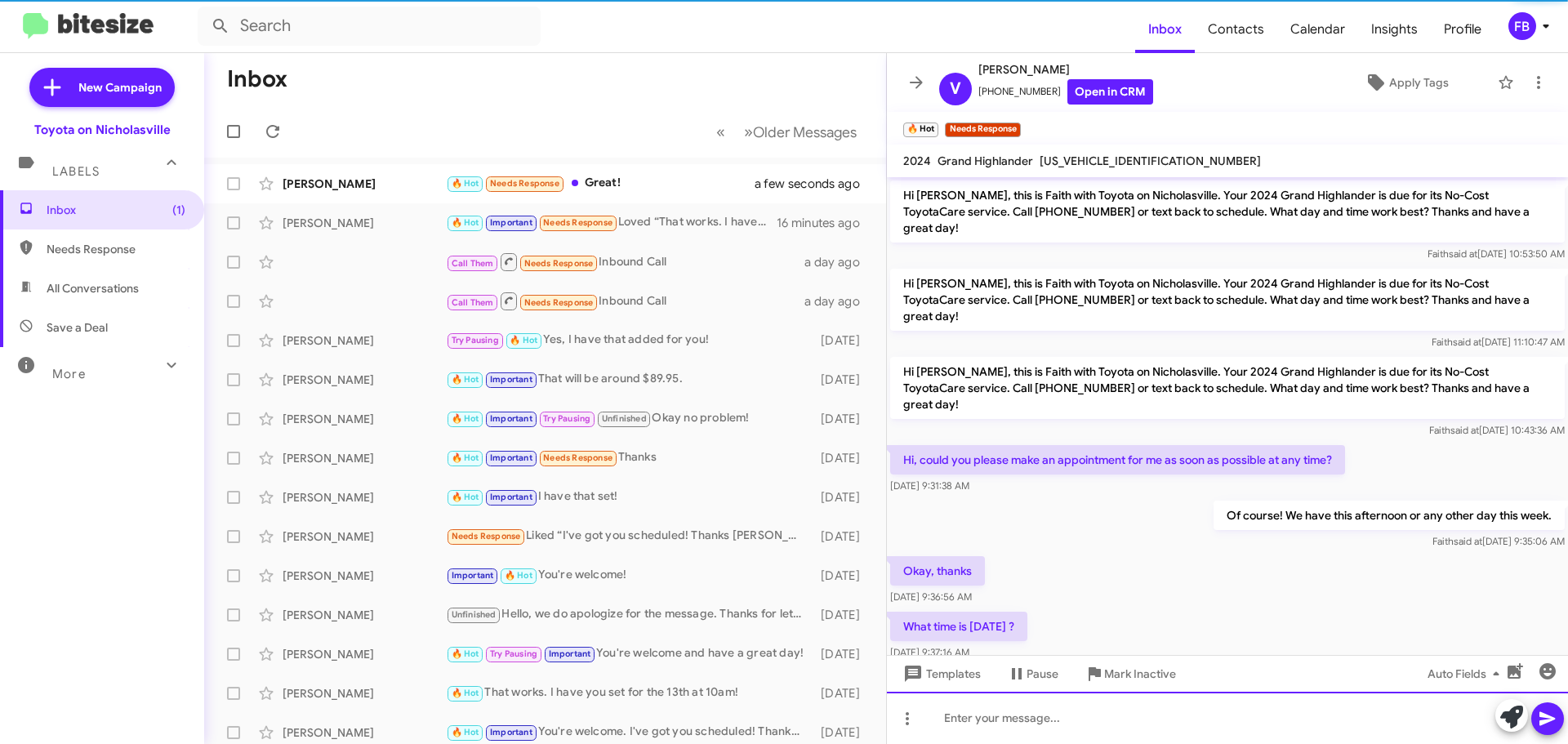
scroll to position [227, 0]
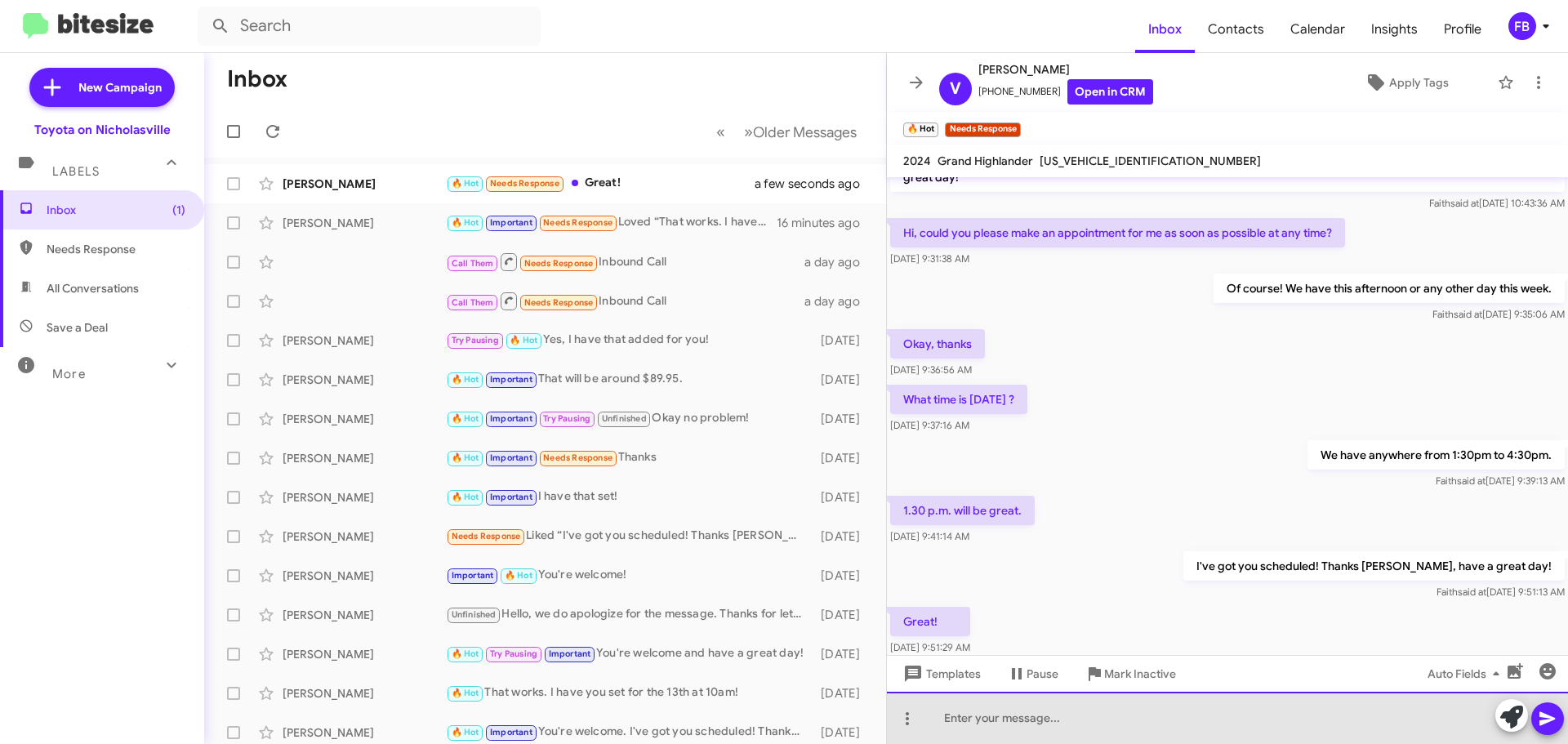
click at [968, 712] on div at bounding box center [1227, 719] width 681 height 53
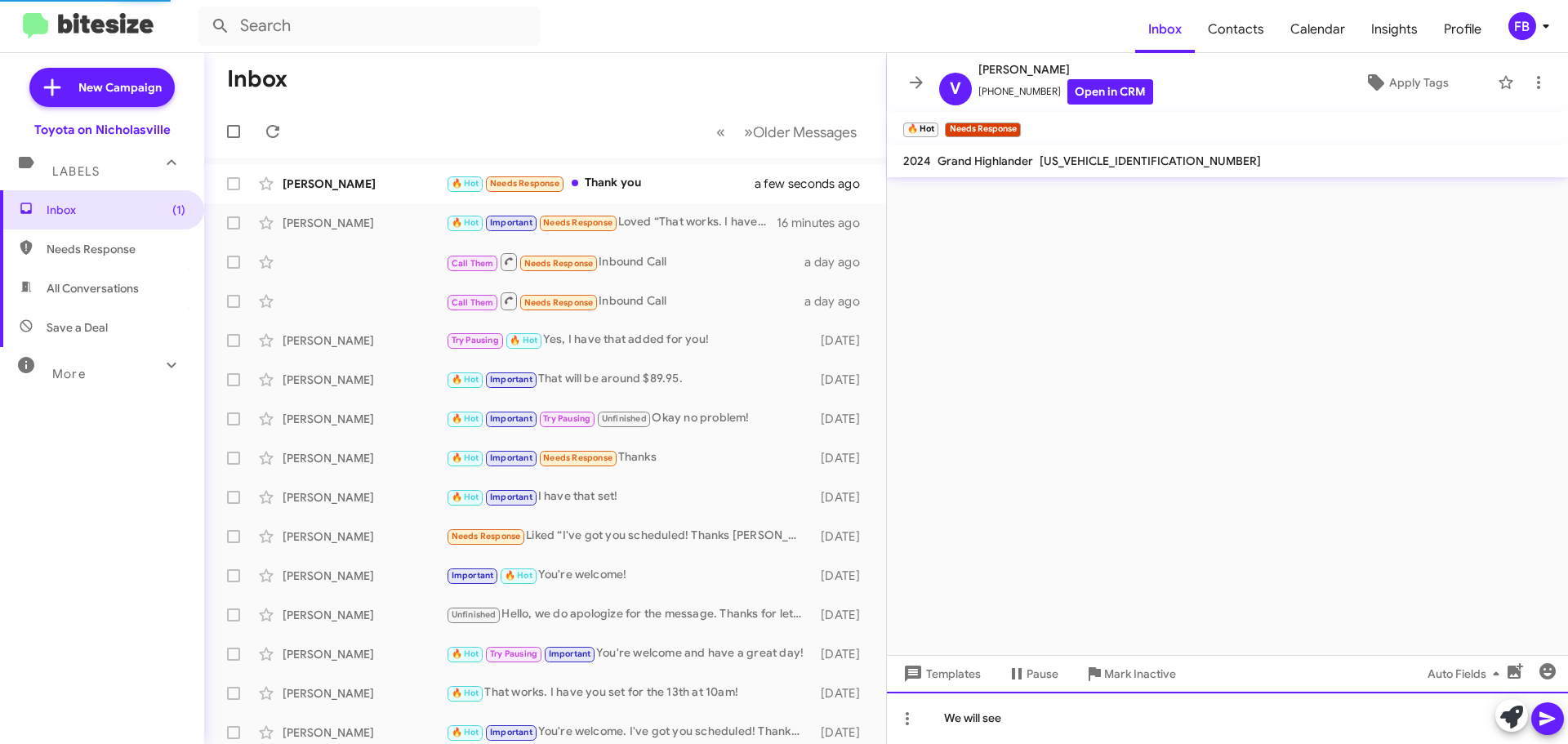
scroll to position [0, 0]
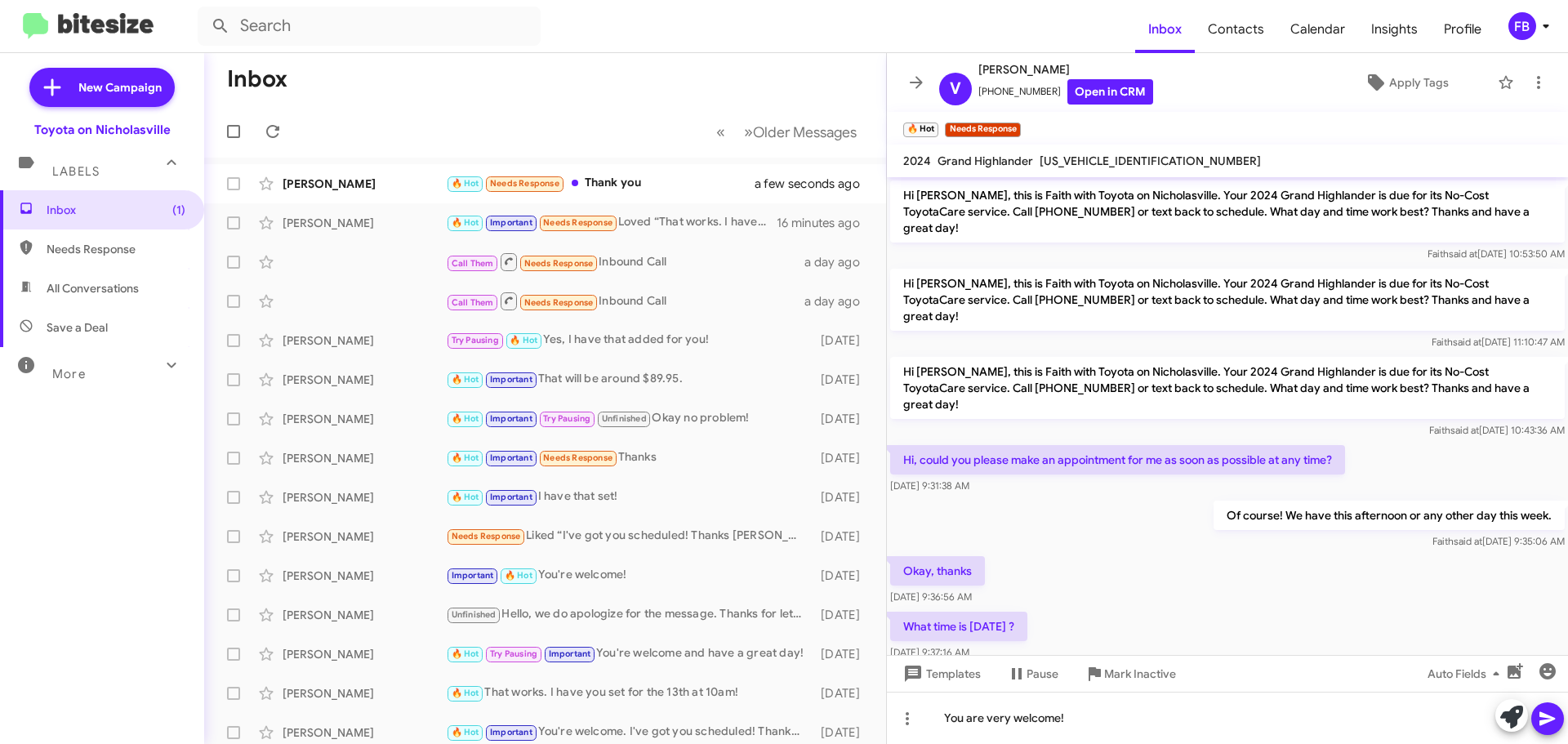
click at [1561, 713] on button at bounding box center [1547, 719] width 33 height 33
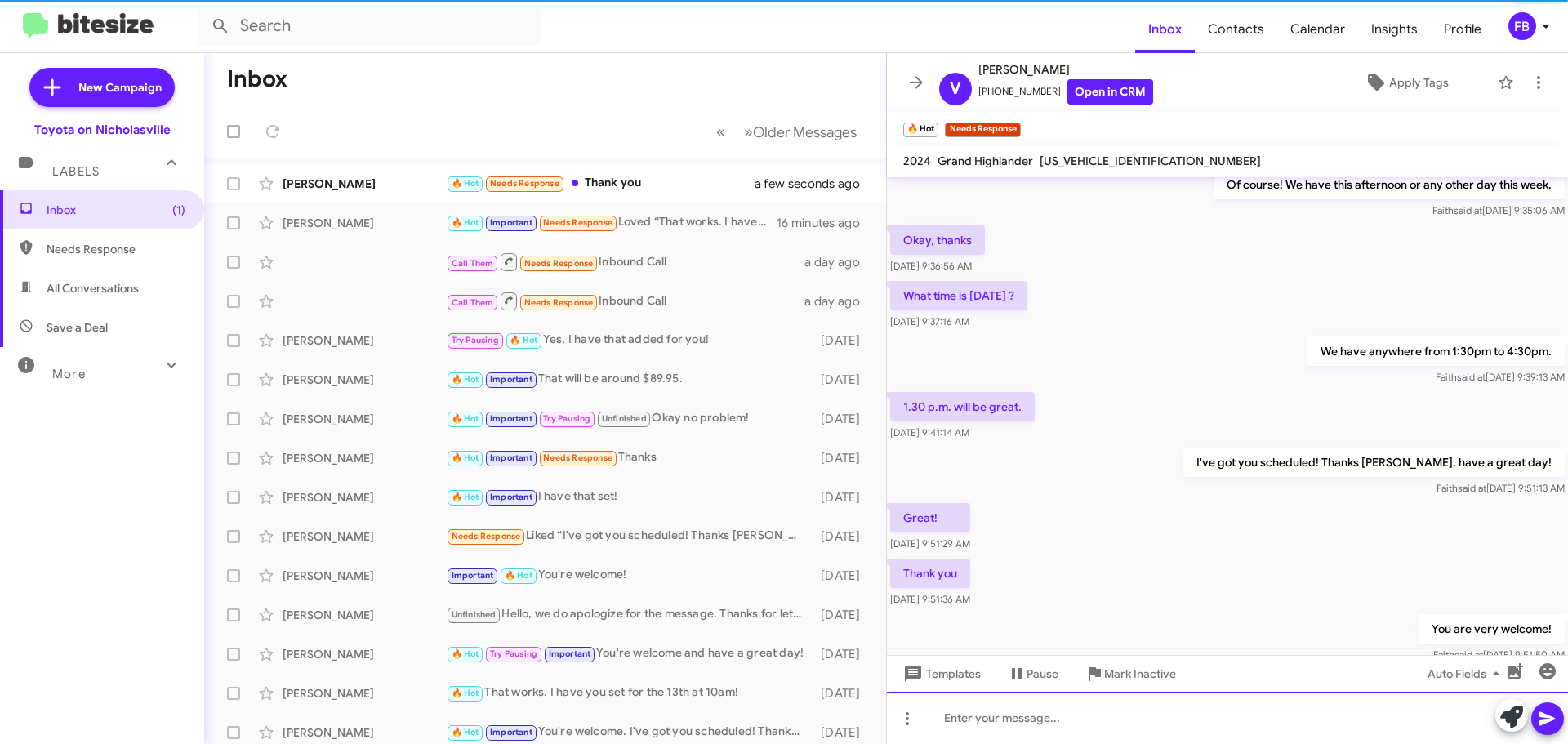
scroll to position [346, 0]
